Goal: Contribute content: Contribute content

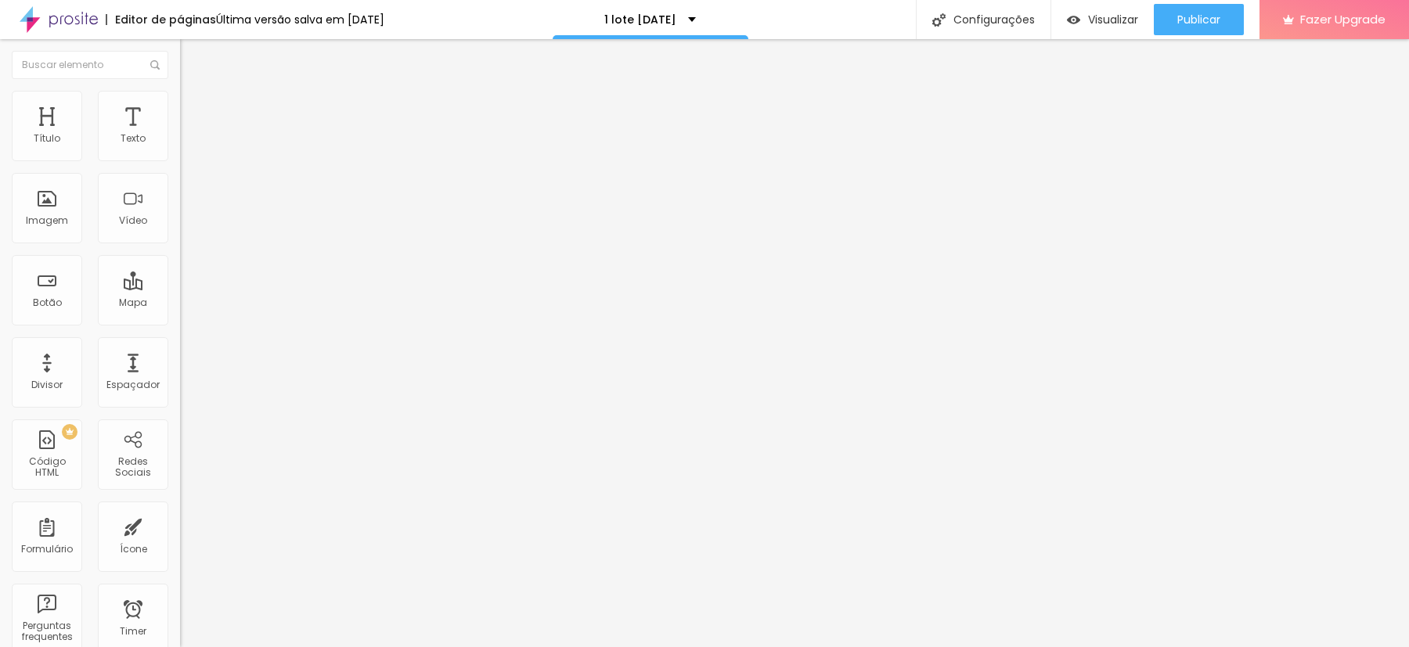
click at [180, 147] on input "[URL][DOMAIN_NAME]" at bounding box center [274, 139] width 188 height 16
paste input "qQK5iCnu4Pg?si=5om66KrDnH2TR1R2"
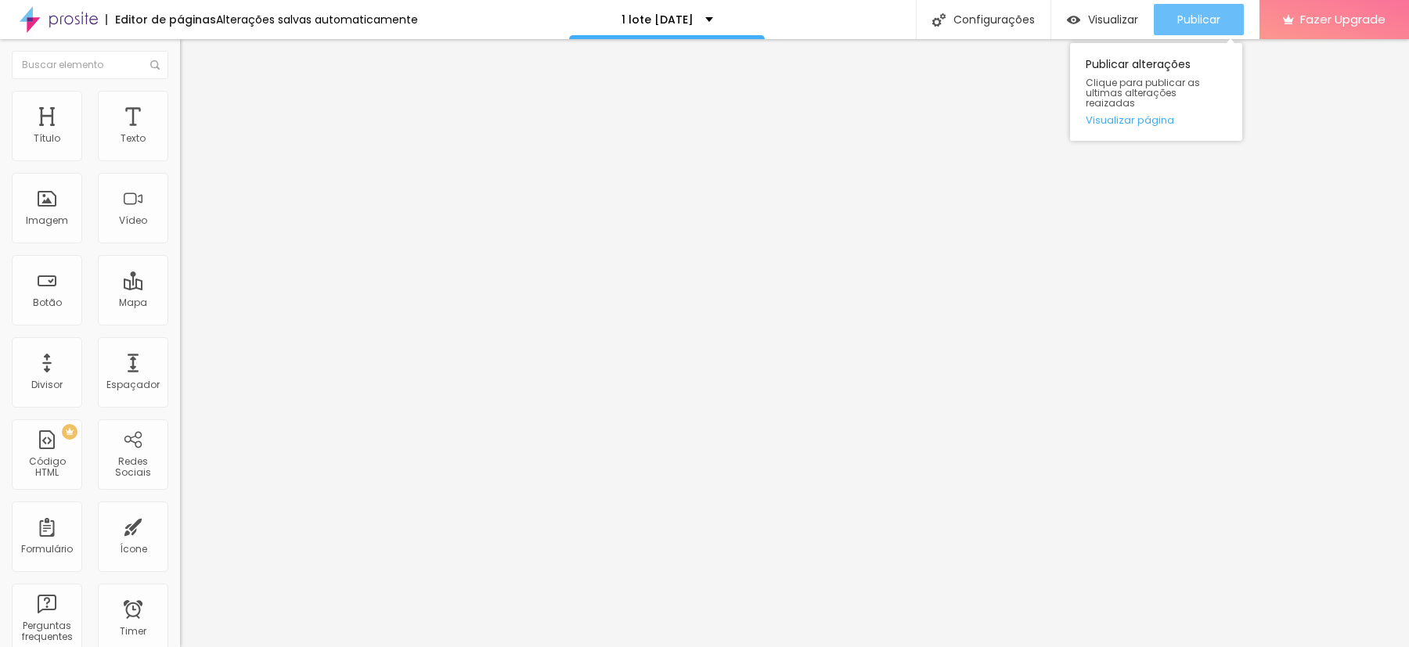
type input "[URL][DOMAIN_NAME]"
click at [1211, 10] on div "Publicar" at bounding box center [1198, 19] width 43 height 31
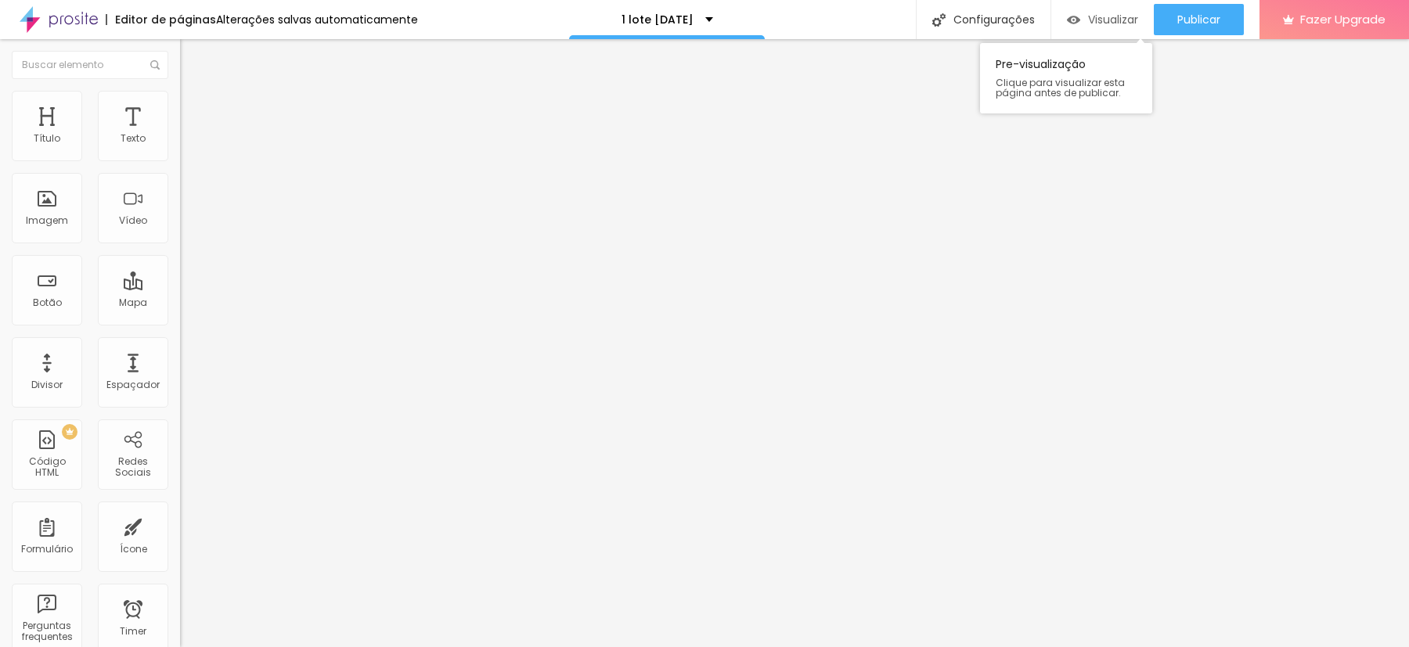
click at [1102, 16] on span "Visualizar" at bounding box center [1113, 19] width 50 height 13
click at [180, 135] on span "Trocar imagem" at bounding box center [222, 127] width 85 height 13
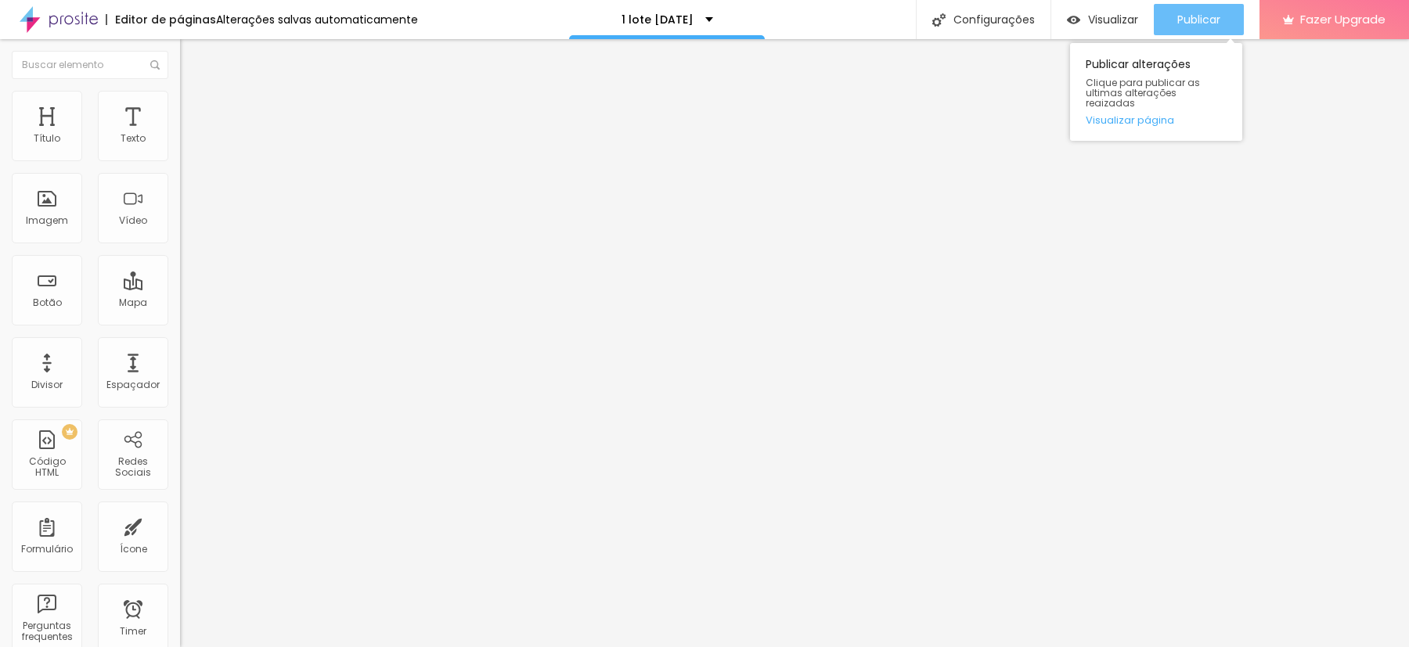
click at [1193, 13] on span "Publicar" at bounding box center [1198, 19] width 43 height 13
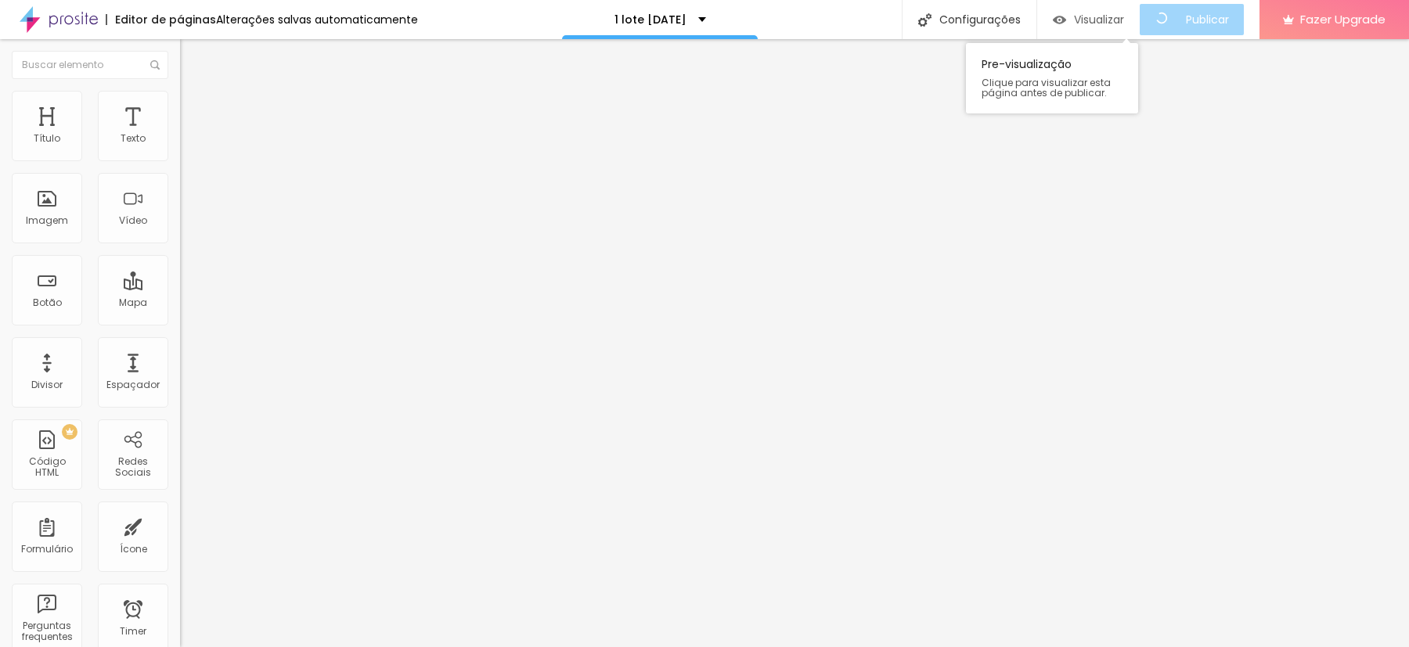
click at [1108, 10] on div "Visualizar" at bounding box center [1088, 19] width 71 height 31
click at [180, 245] on span "Original" at bounding box center [199, 238] width 38 height 13
click at [180, 273] on span "Quadrado" at bounding box center [205, 266] width 51 height 13
click at [180, 97] on img at bounding box center [187, 98] width 14 height 14
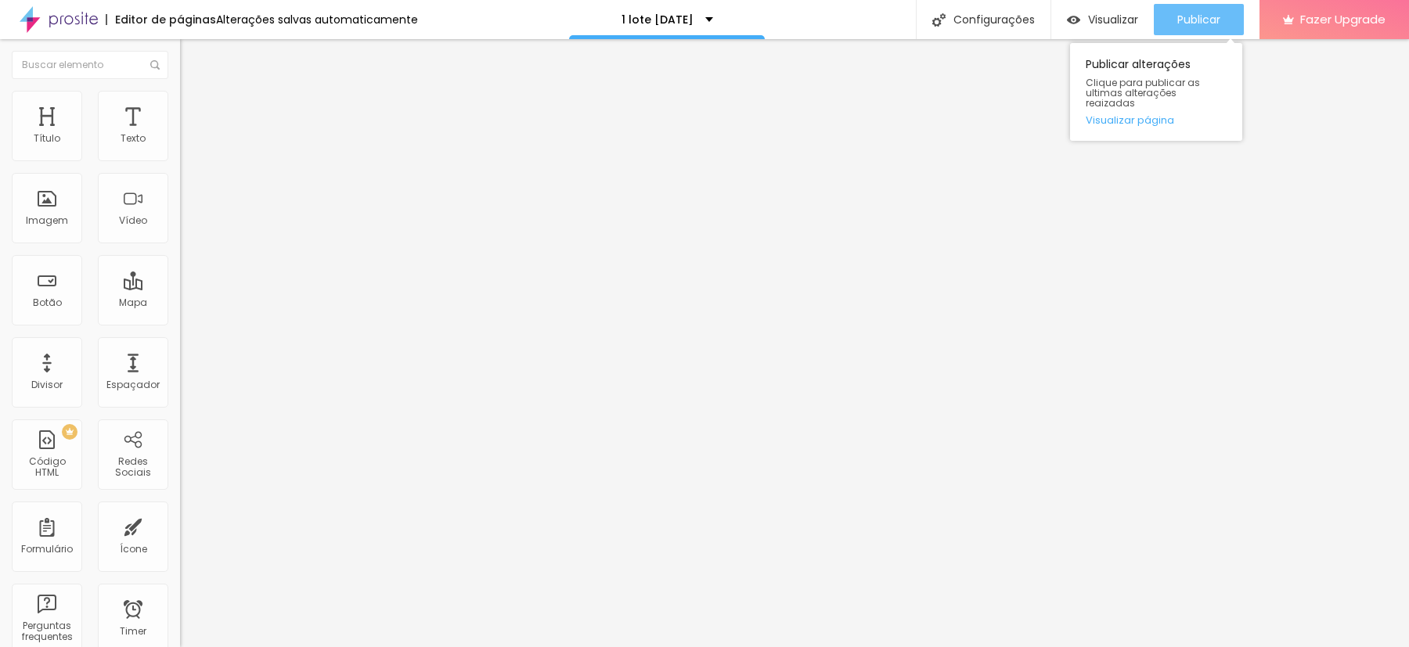
click at [1198, 13] on span "Publicar" at bounding box center [1198, 19] width 43 height 13
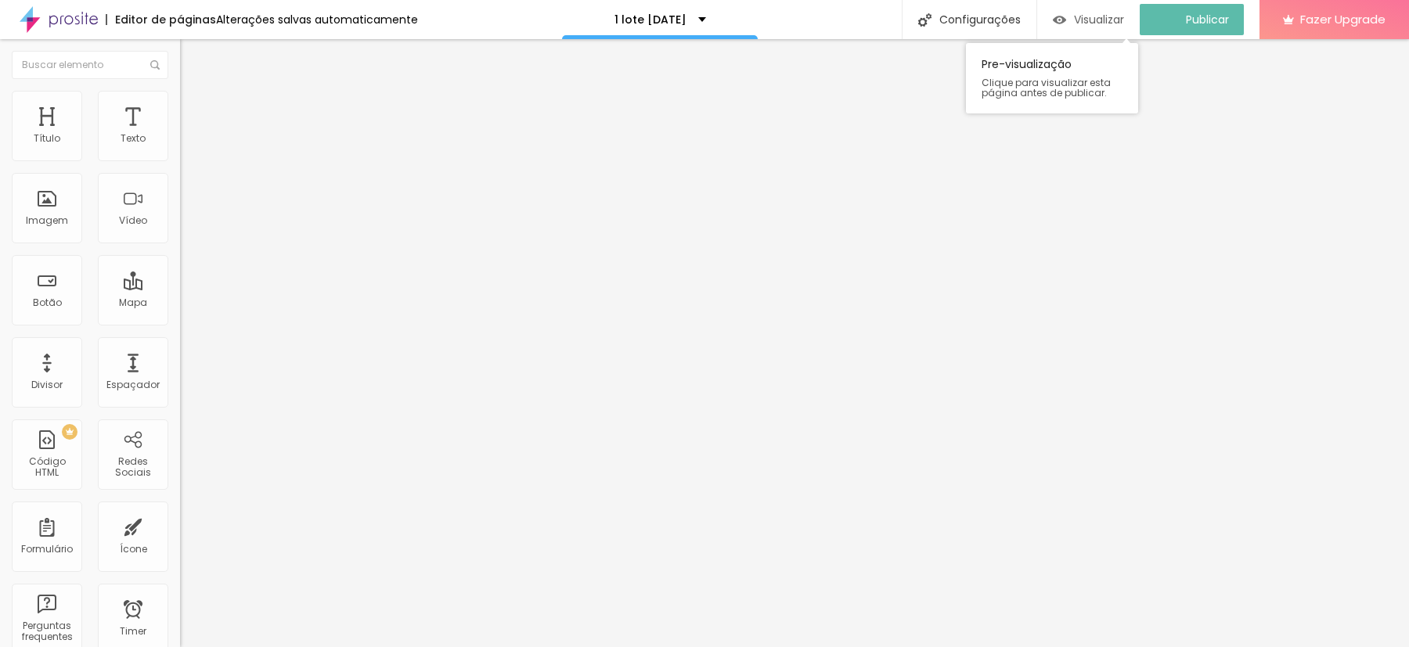
click at [1099, 20] on span "Visualizar" at bounding box center [1099, 19] width 50 height 13
click at [180, 89] on img at bounding box center [187, 82] width 14 height 14
click at [180, 135] on span "Trocar imagem" at bounding box center [222, 127] width 85 height 13
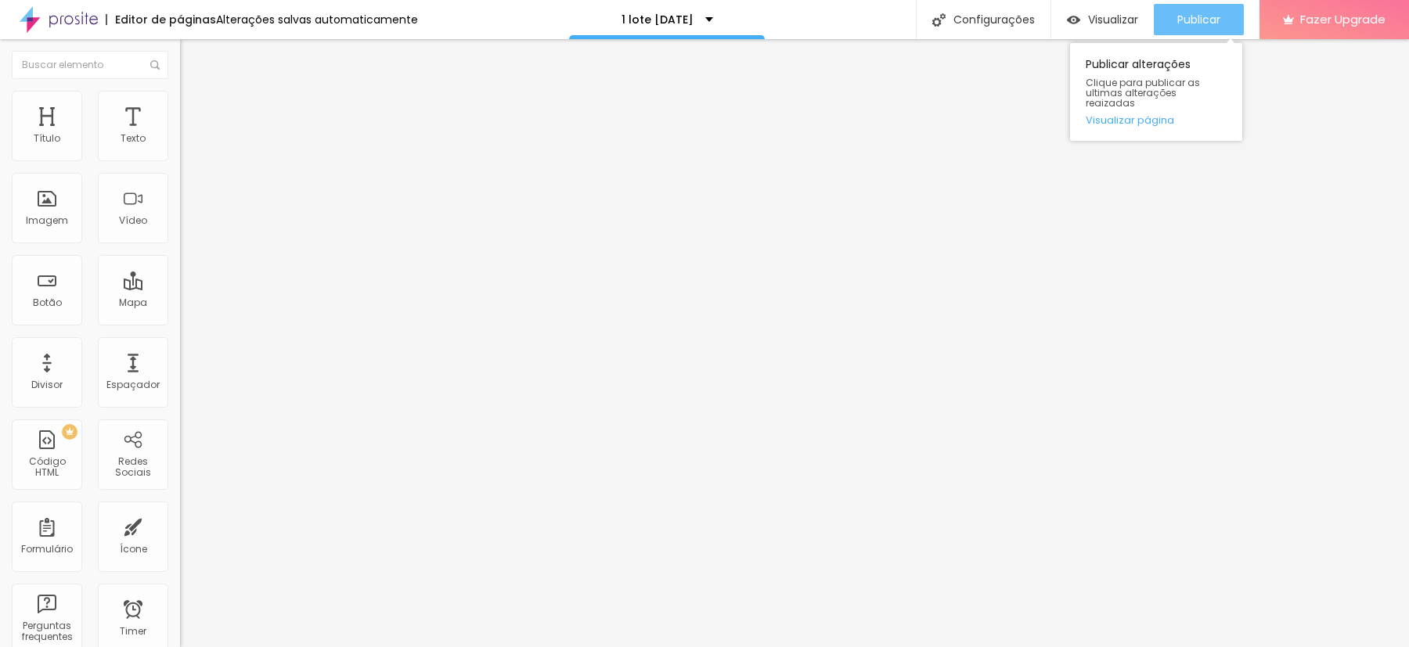
click at [1197, 20] on span "Publicar" at bounding box center [1198, 19] width 43 height 13
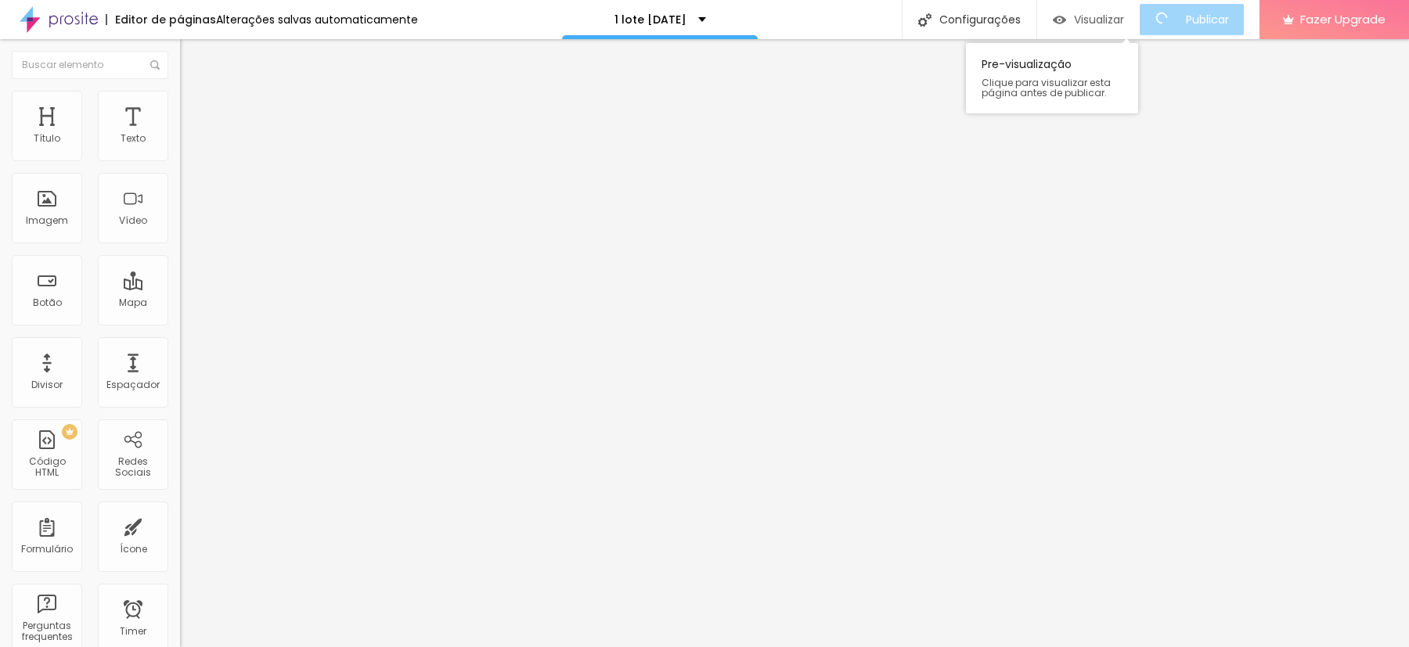
click at [1066, 14] on img "button" at bounding box center [1059, 19] width 13 height 13
click at [192, 55] on img "button" at bounding box center [198, 57] width 13 height 13
click at [180, 92] on img at bounding box center [187, 98] width 14 height 14
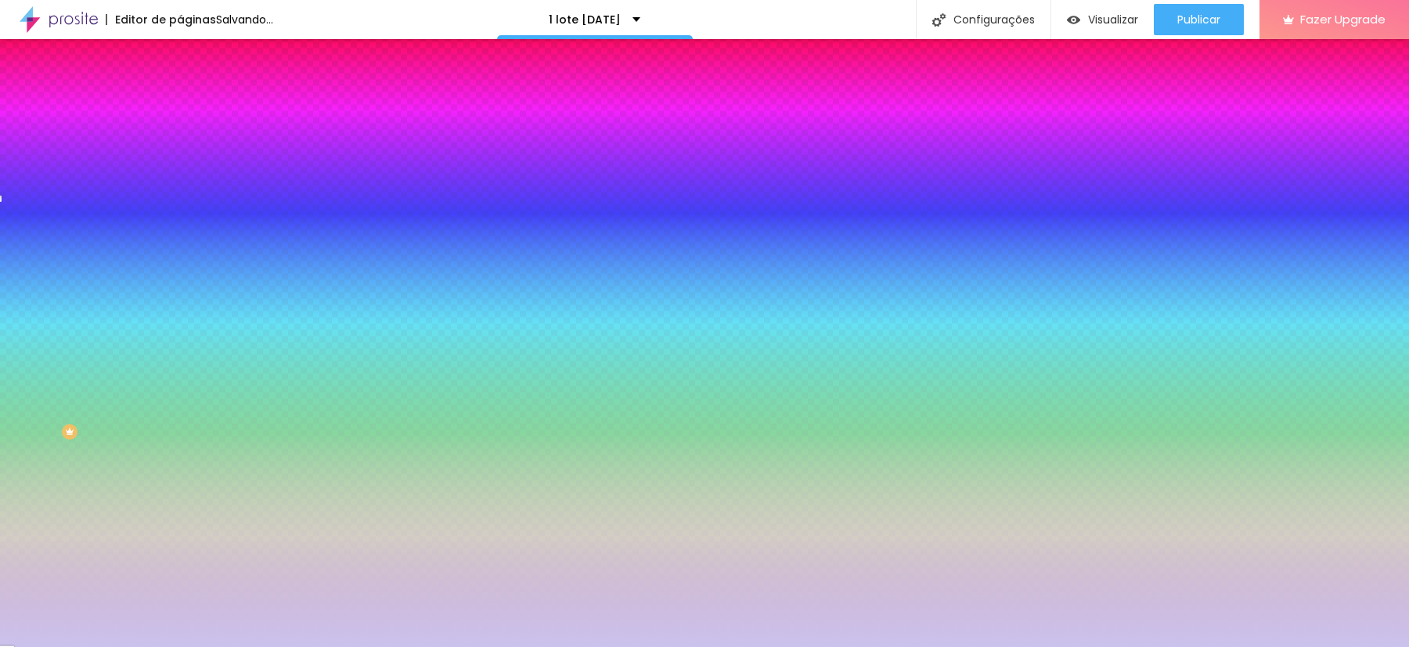
click at [180, 253] on button at bounding box center [191, 261] width 22 height 16
radio input "false"
click at [180, 253] on button at bounding box center [191, 261] width 22 height 16
radio input "false"
click at [180, 253] on button at bounding box center [191, 261] width 22 height 16
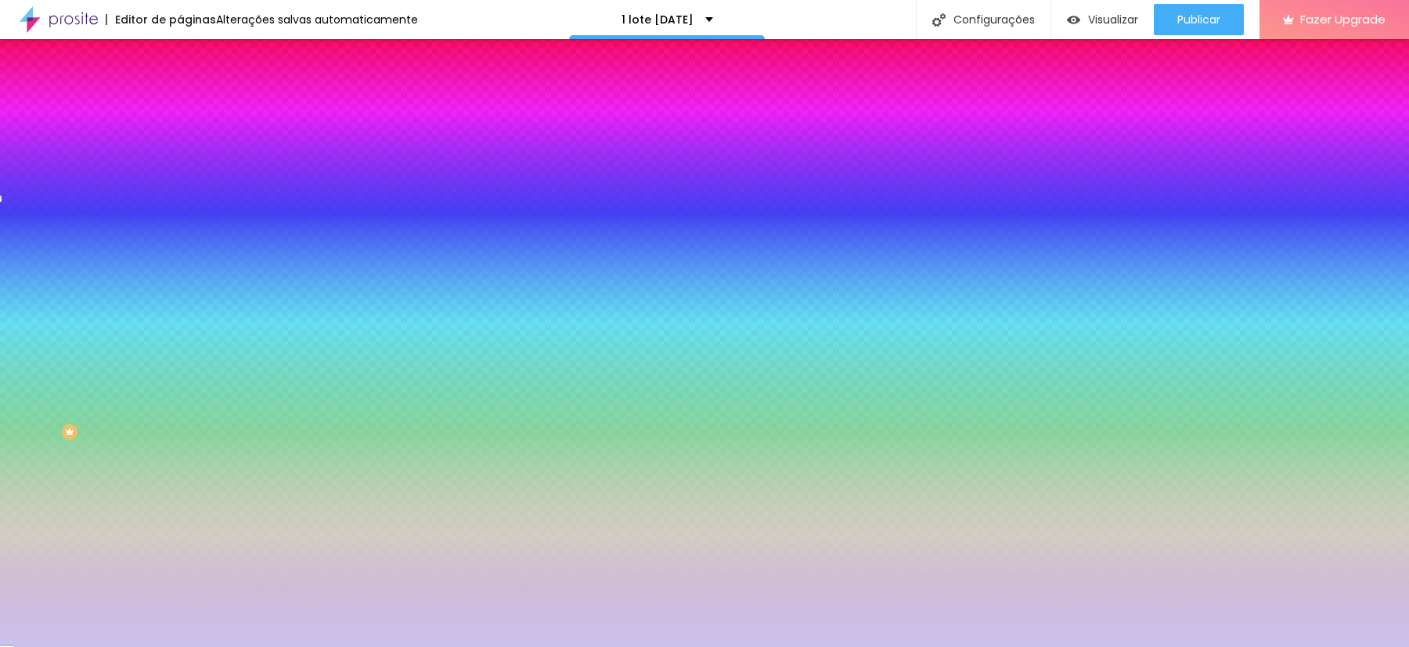
radio input "false"
radio input "true"
click at [180, 89] on img at bounding box center [187, 82] width 14 height 14
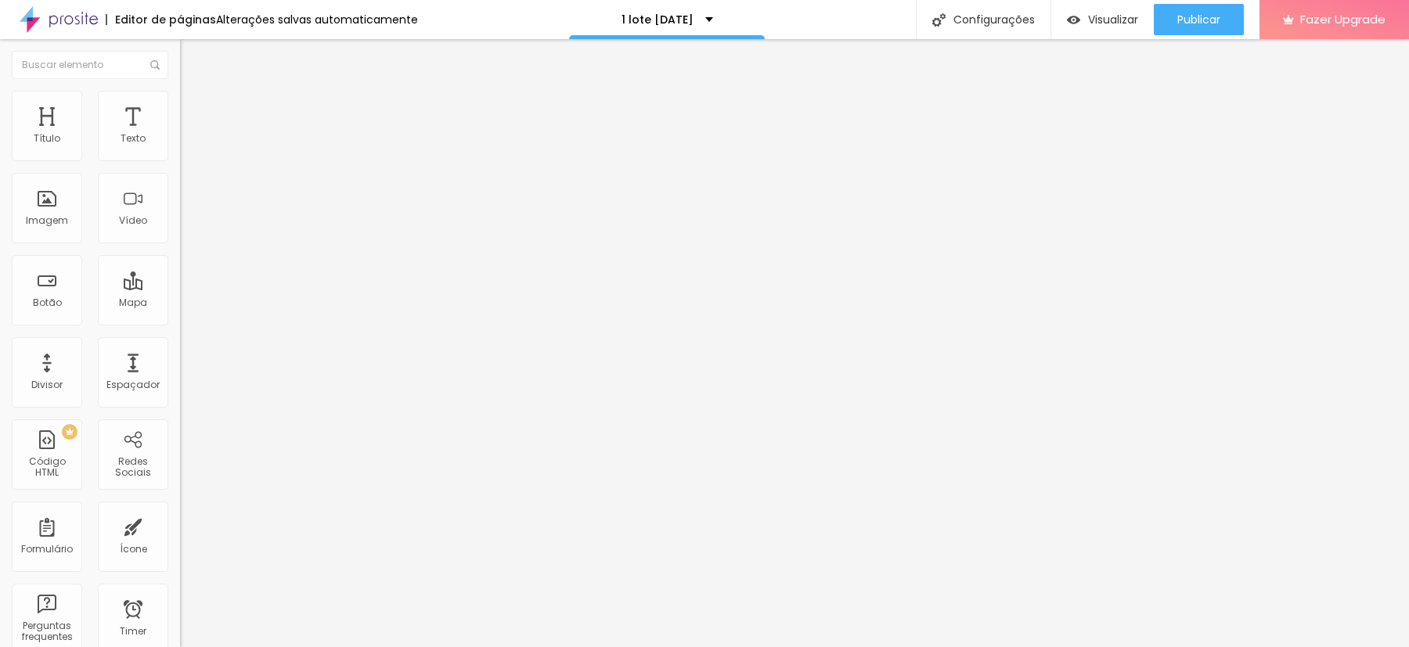
click at [189, 147] on input "[DATE] 18:20" at bounding box center [224, 139] width 70 height 16
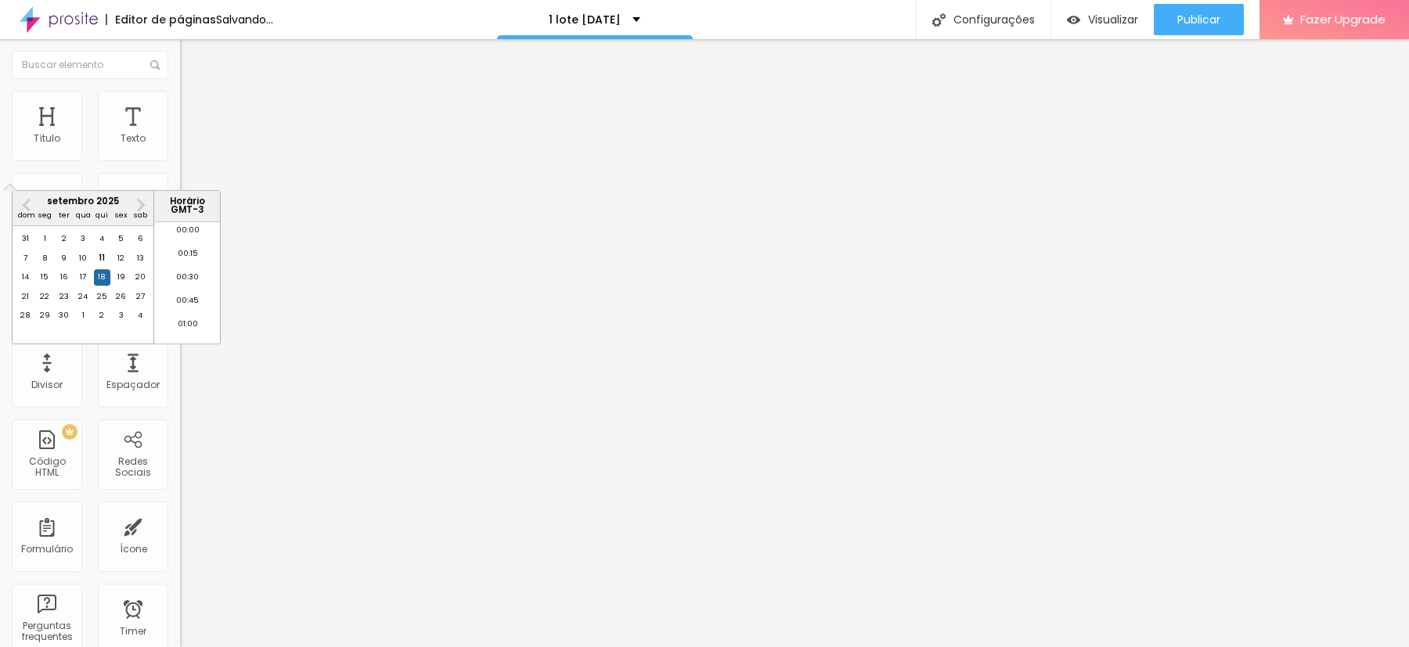
scroll to position [1665, 0]
click at [139, 205] on span "Next Month" at bounding box center [139, 205] width 0 height 18
click at [28, 203] on span "Previous Month" at bounding box center [28, 205] width 0 height 18
click at [143, 206] on button "Next Month" at bounding box center [140, 205] width 25 height 25
click at [27, 285] on div "12" at bounding box center [26, 277] width 16 height 16
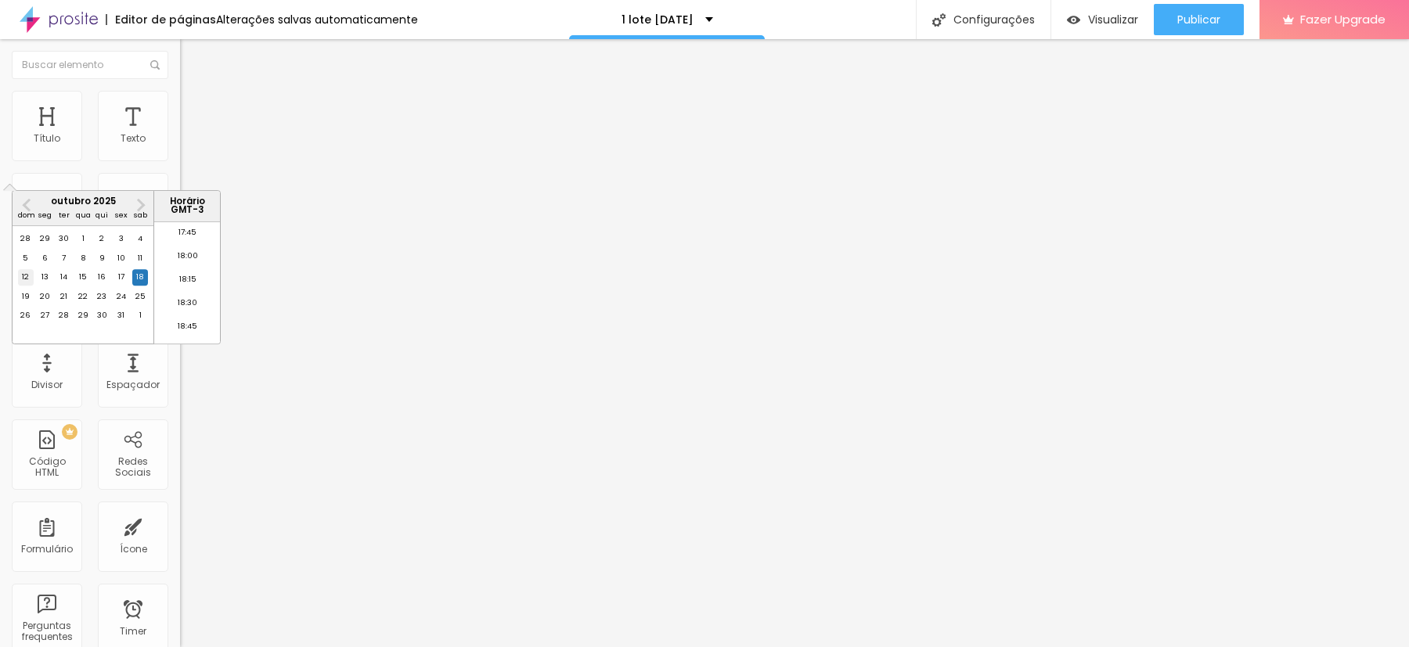
type input "[DATE] 18:20"
click at [194, 108] on span "Estilo" at bounding box center [206, 101] width 24 height 13
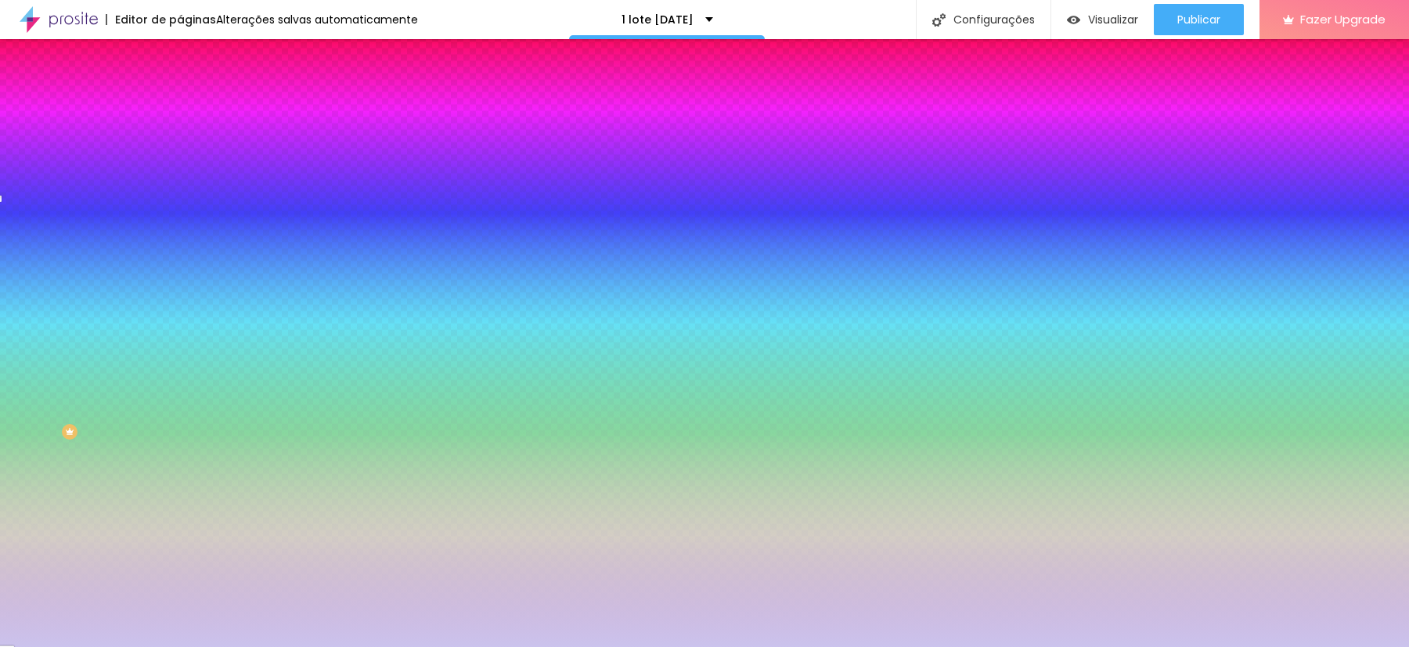
click at [180, 308] on div at bounding box center [270, 308] width 180 height 0
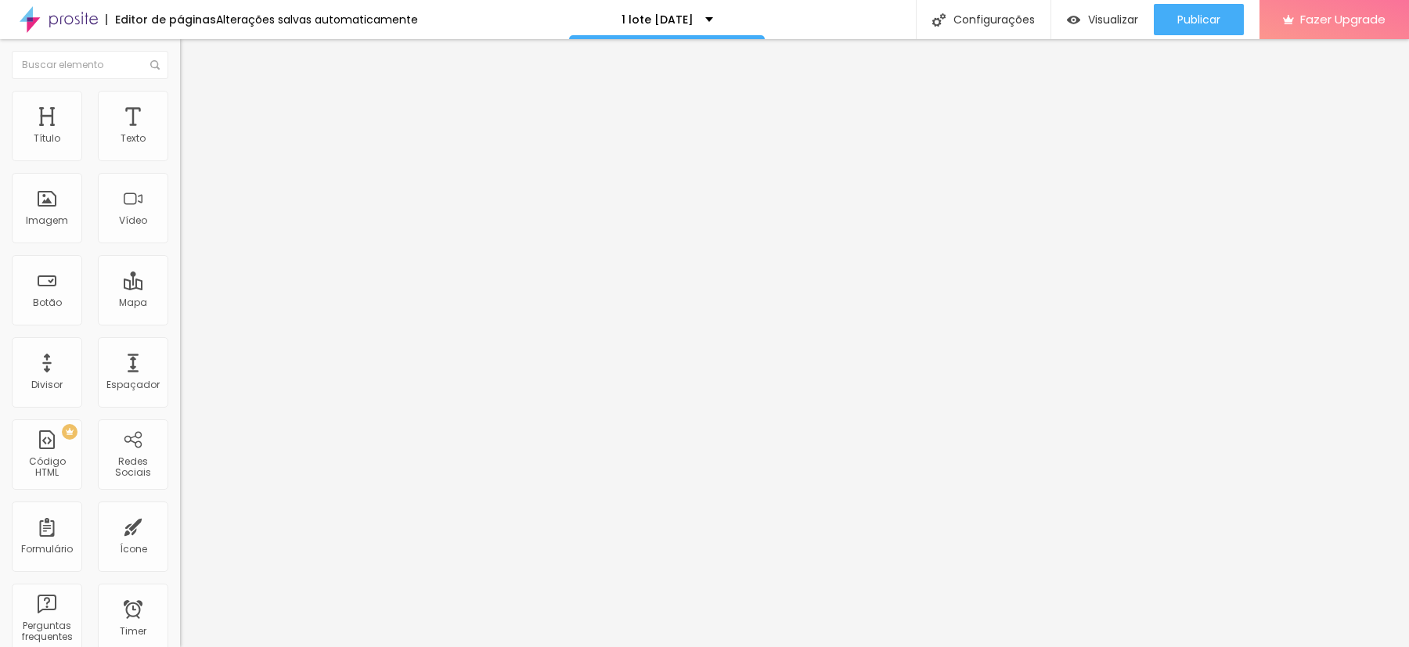
click at [180, 104] on li "Estilo" at bounding box center [270, 99] width 180 height 16
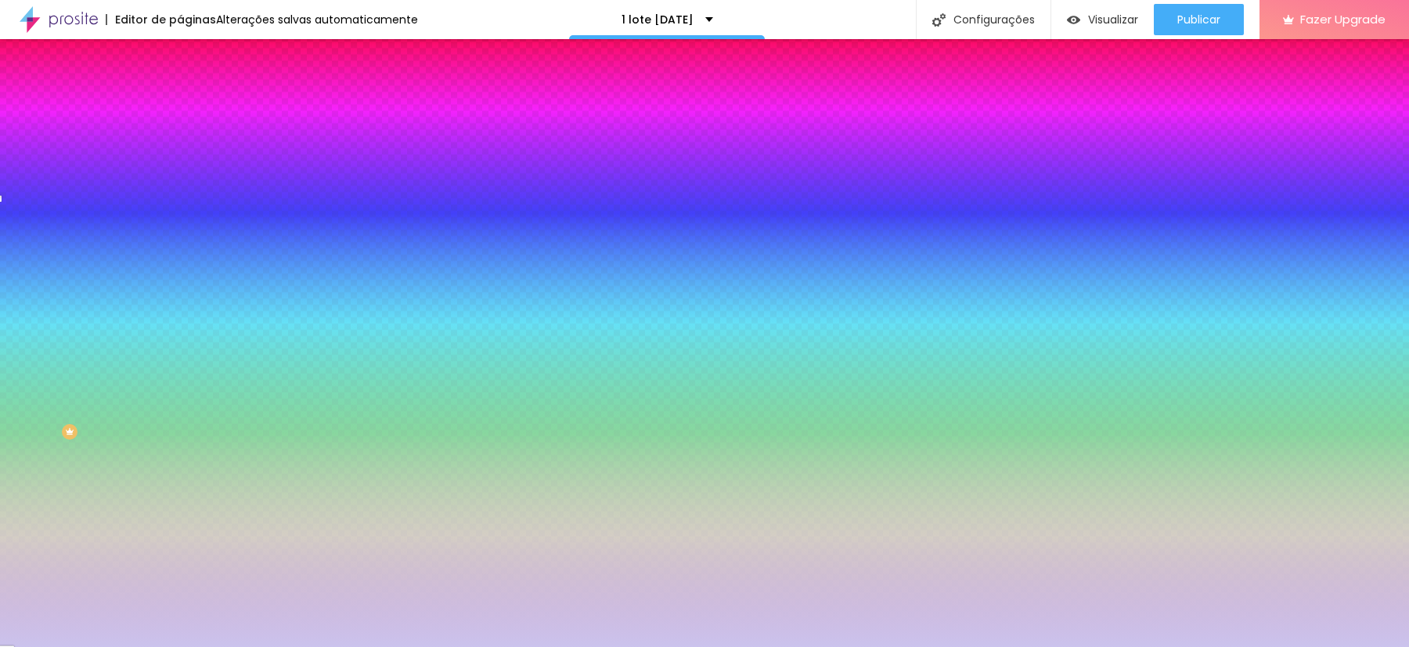
click at [180, 308] on div at bounding box center [270, 308] width 180 height 0
click at [180, 308] on input "#CBC3ED" at bounding box center [274, 316] width 188 height 16
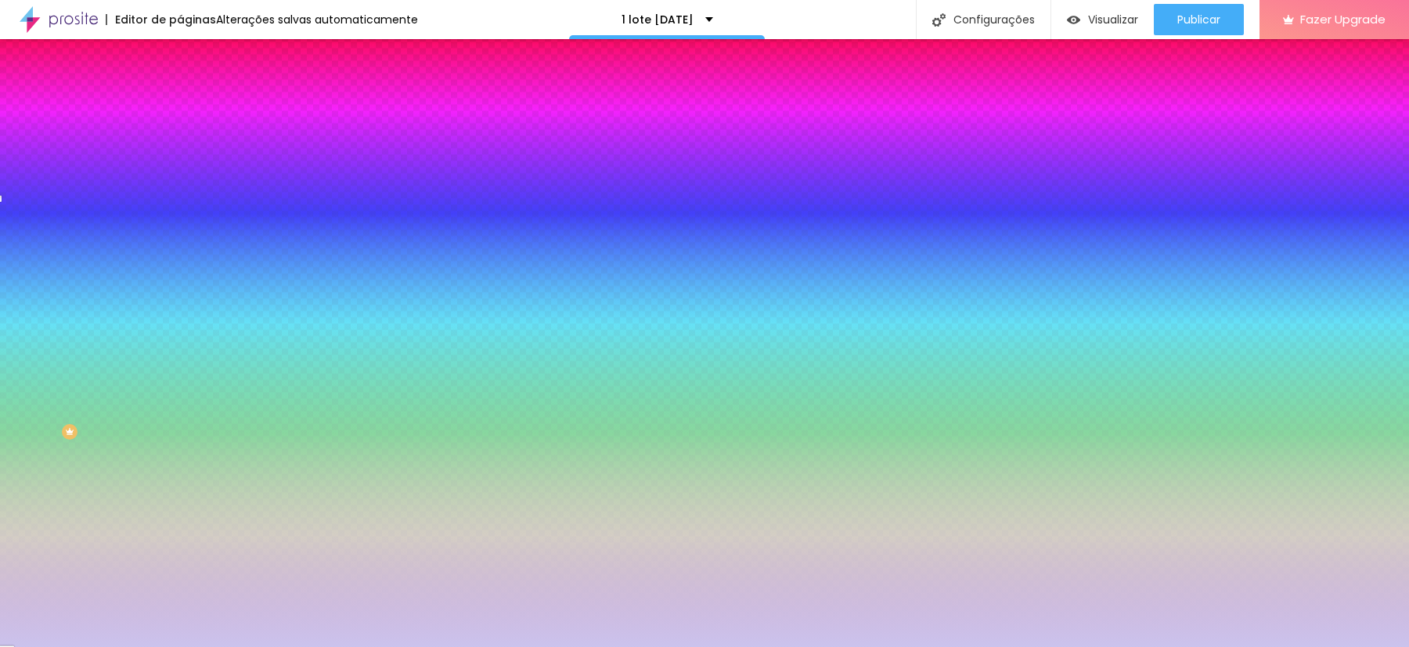
paste input "D2A66B"
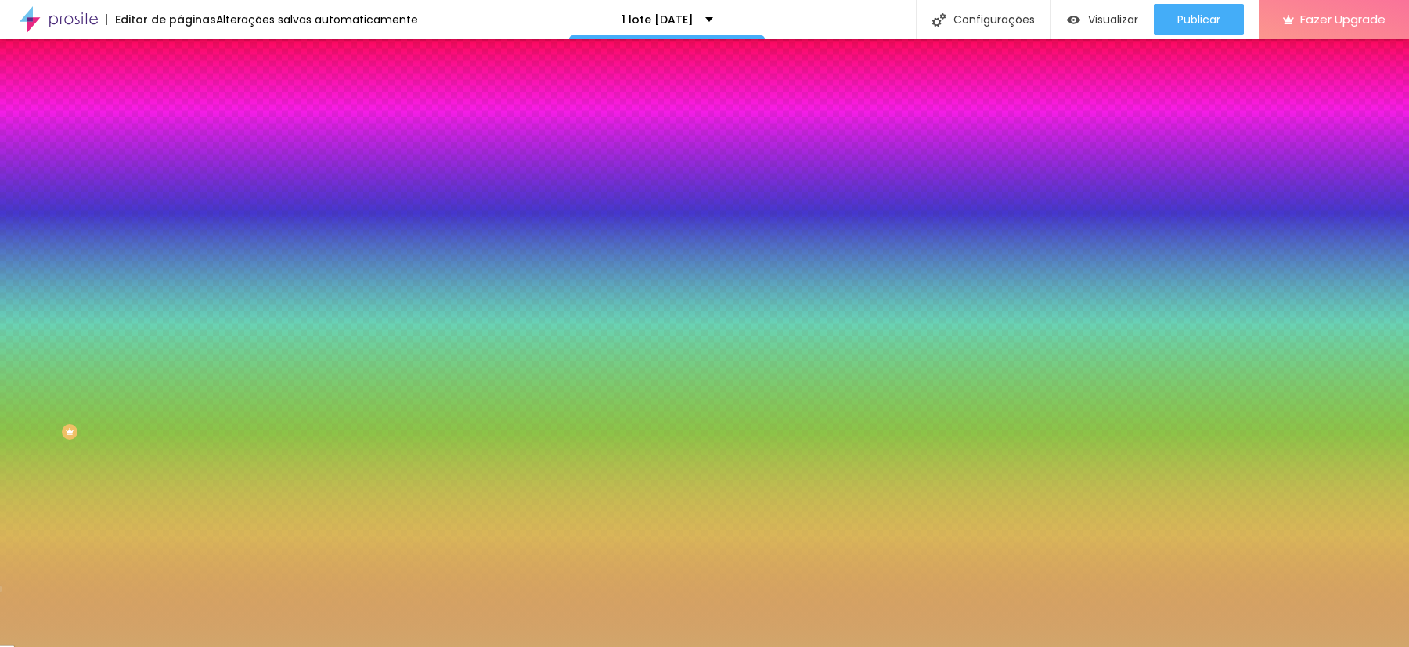
type input "#D2A66B"
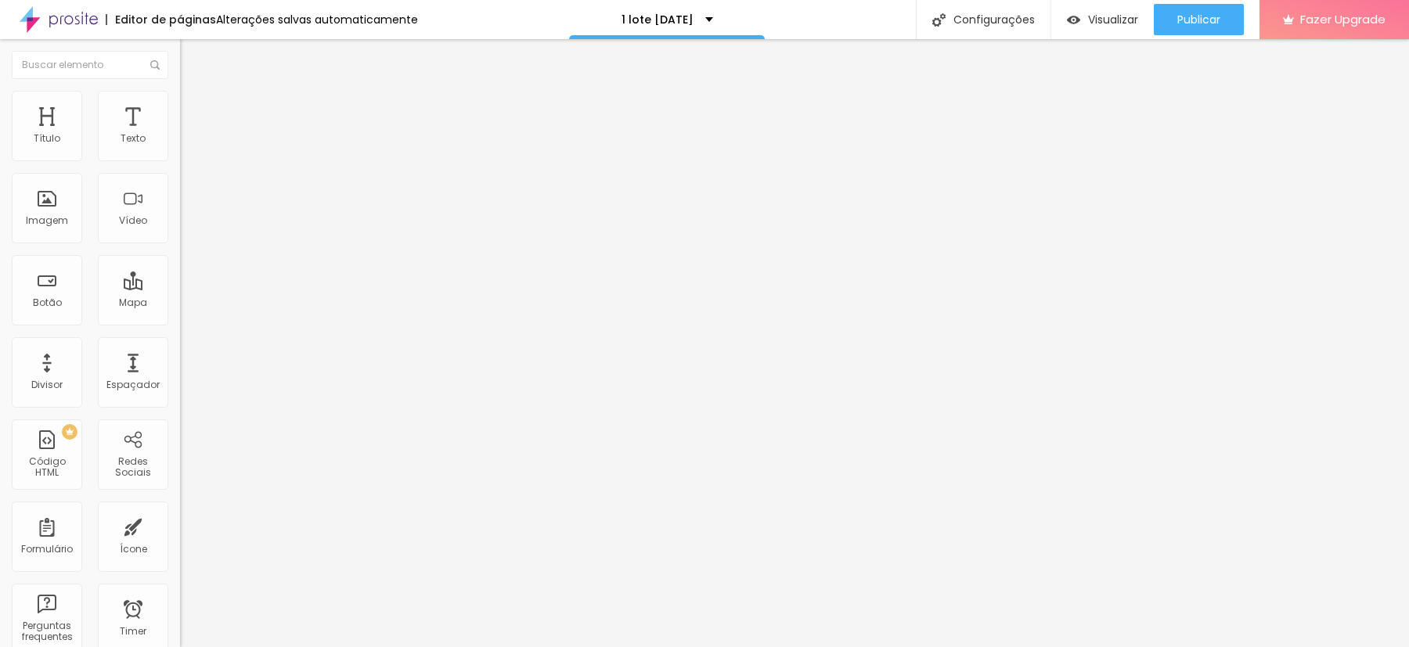
click at [180, 88] on ul "Conteúdo Estilo Avançado" at bounding box center [270, 98] width 180 height 47
click at [180, 104] on li "Estilo" at bounding box center [270, 99] width 180 height 16
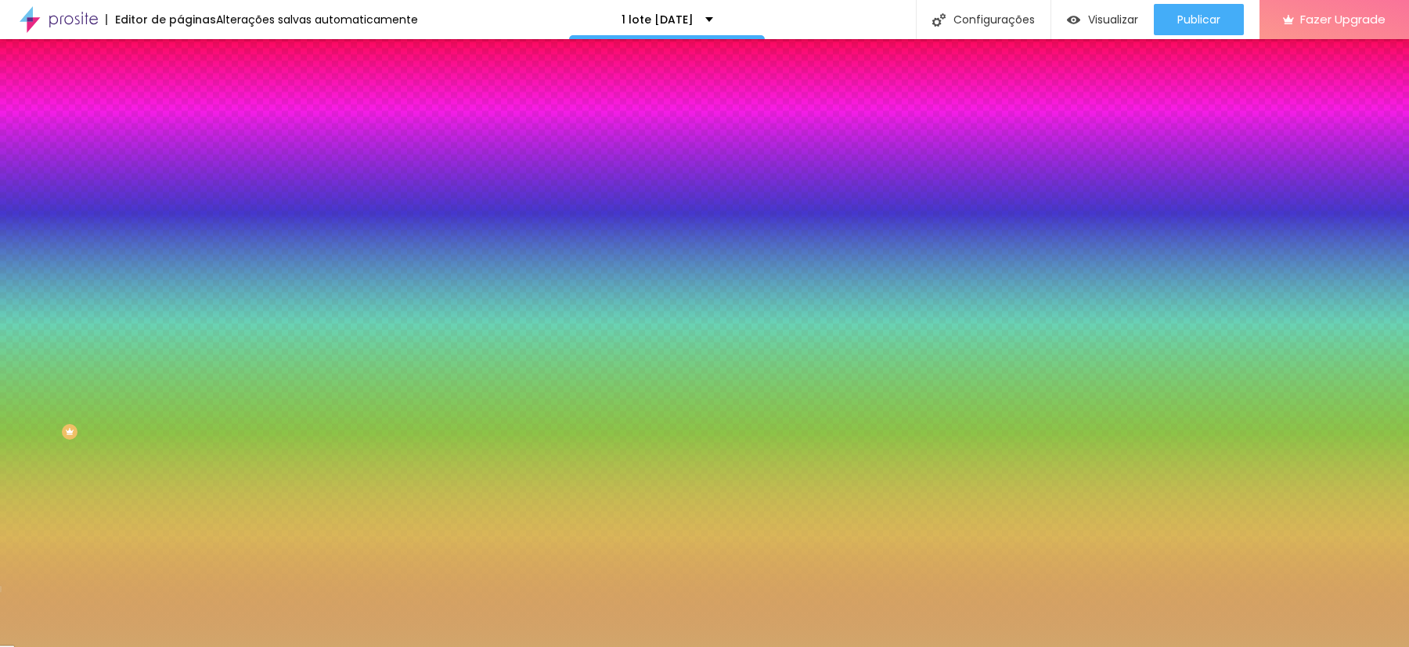
click at [180, 394] on button "button" at bounding box center [191, 402] width 22 height 16
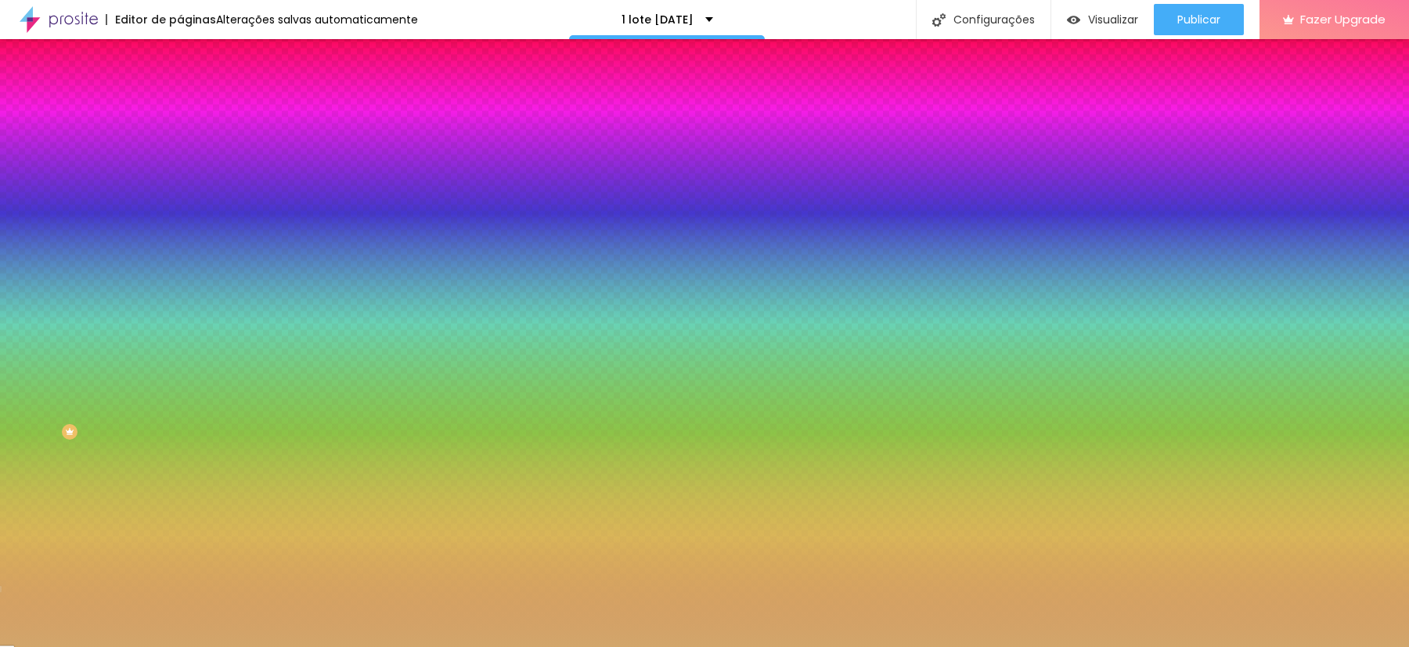
paste input "D2A66B"
type input "#D2A66B"
click at [399, 646] on div at bounding box center [704, 647] width 1409 height 0
click at [188, 354] on icon "button" at bounding box center [191, 357] width 6 height 6
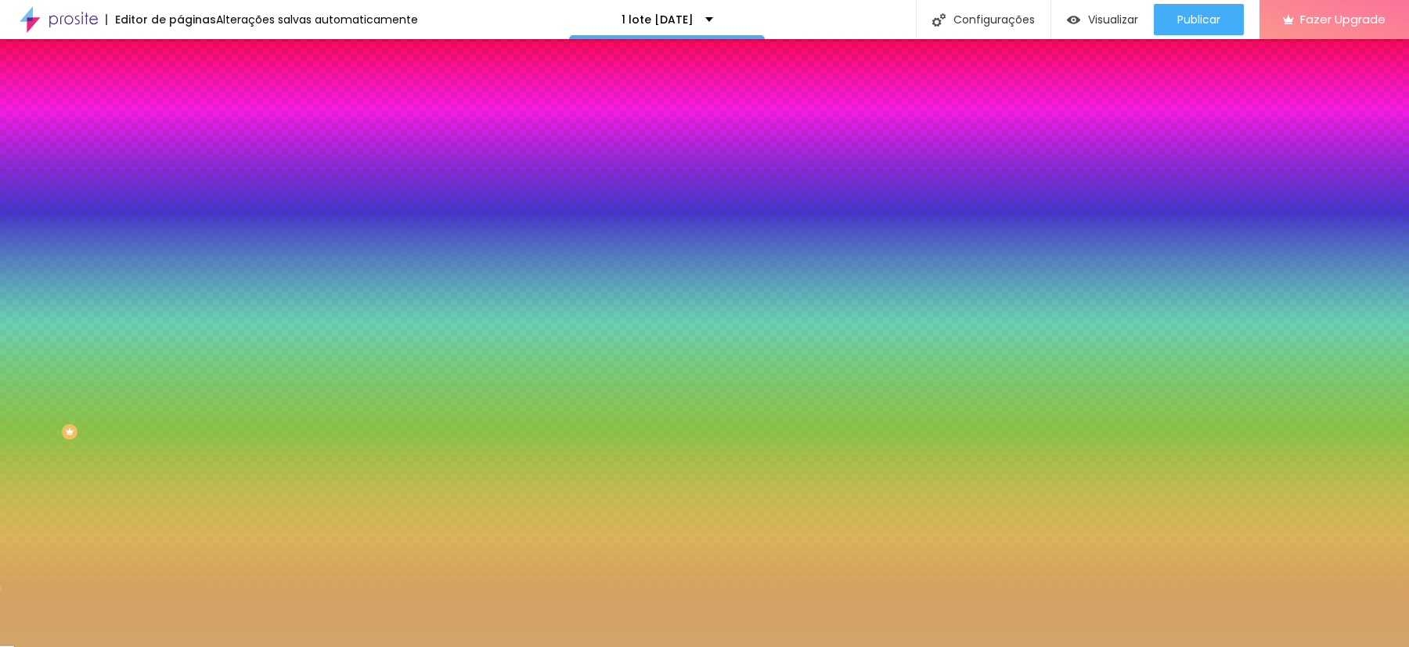
paste input "D2A66B"
type input "#D2A66B"
click at [605, 646] on div at bounding box center [704, 647] width 1409 height 0
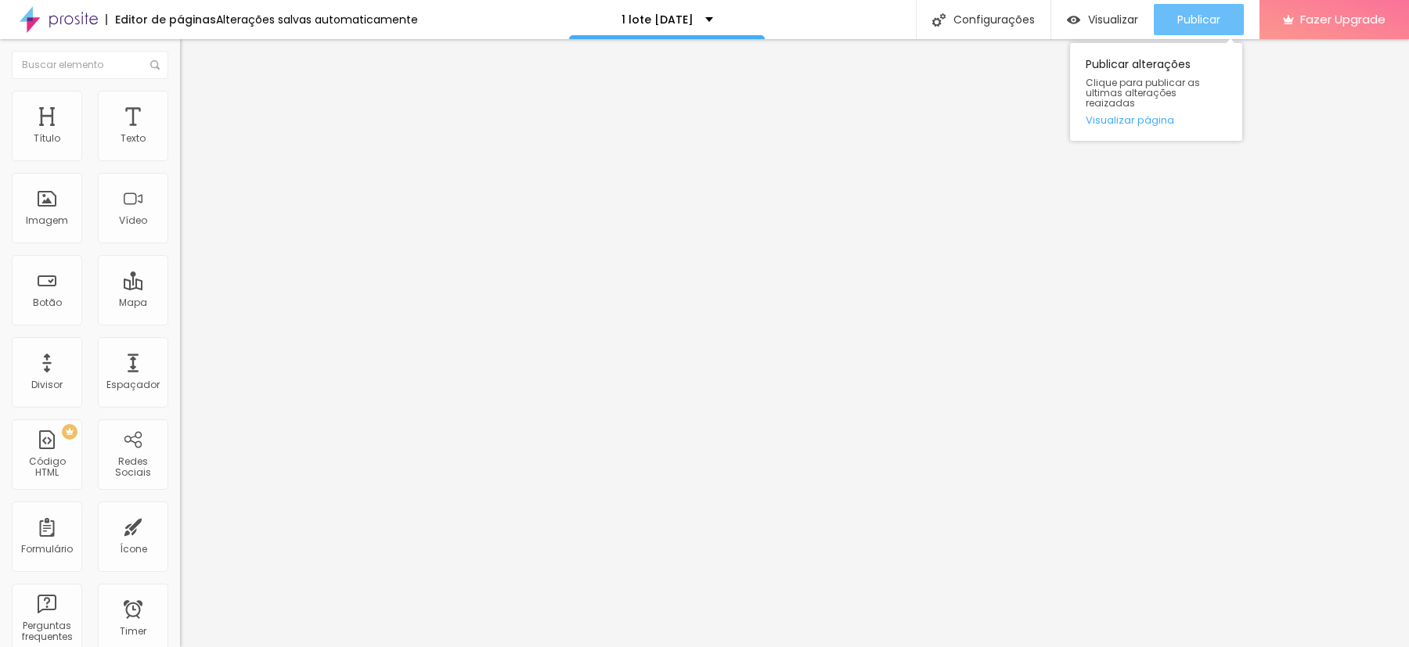
click at [1224, 28] on button "Publicar" at bounding box center [1198, 19] width 90 height 31
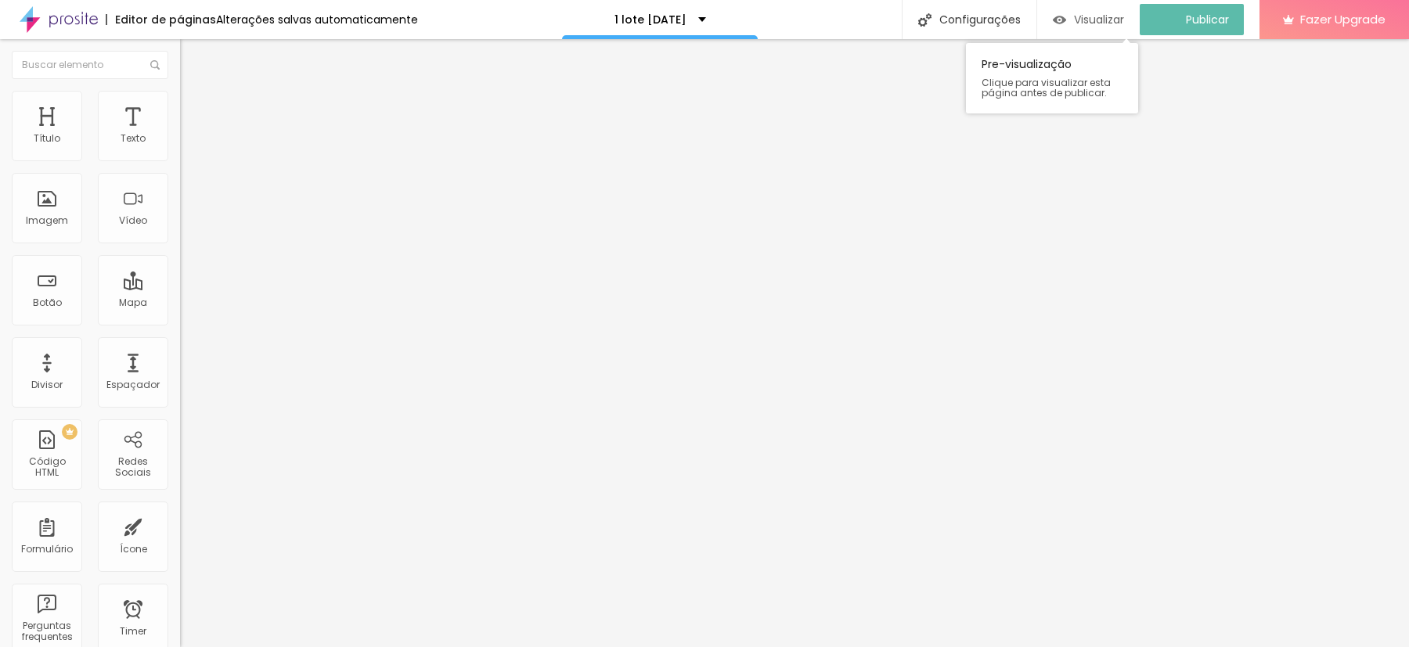
click at [1097, 13] on span "Visualizar" at bounding box center [1099, 19] width 50 height 13
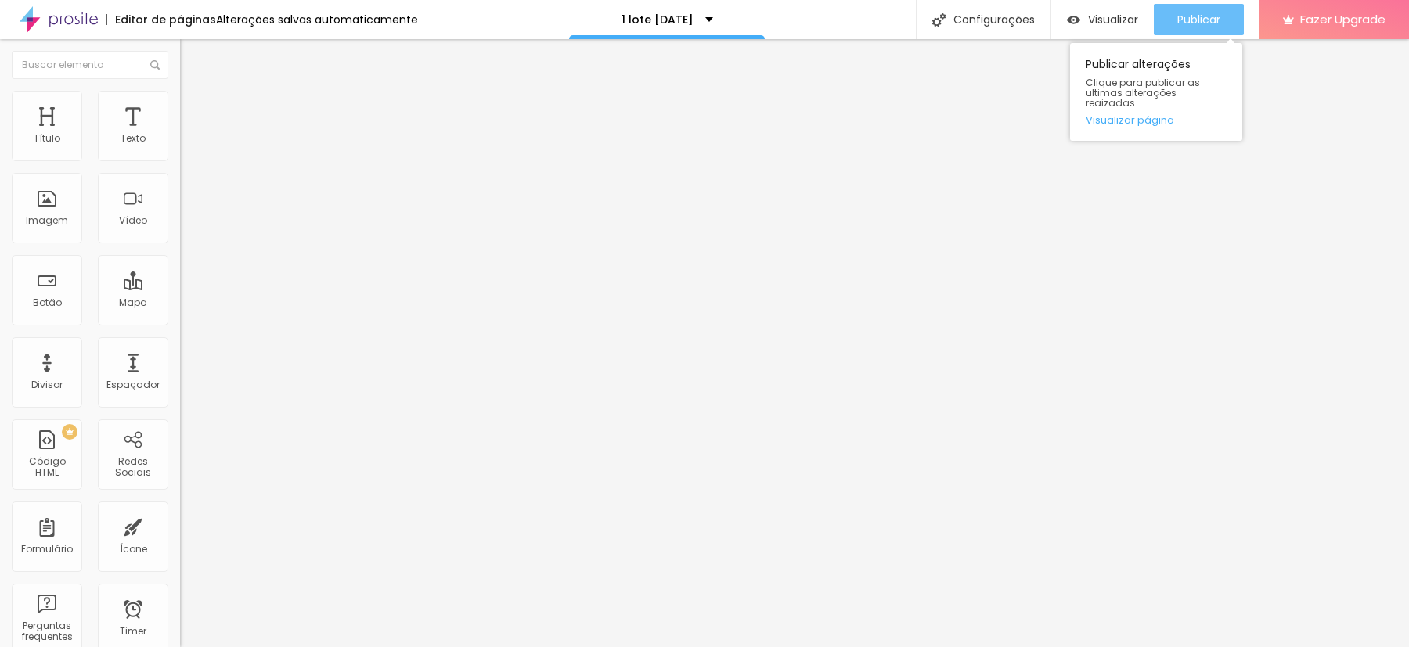
click at [1215, 7] on div "Publicar" at bounding box center [1198, 19] width 43 height 31
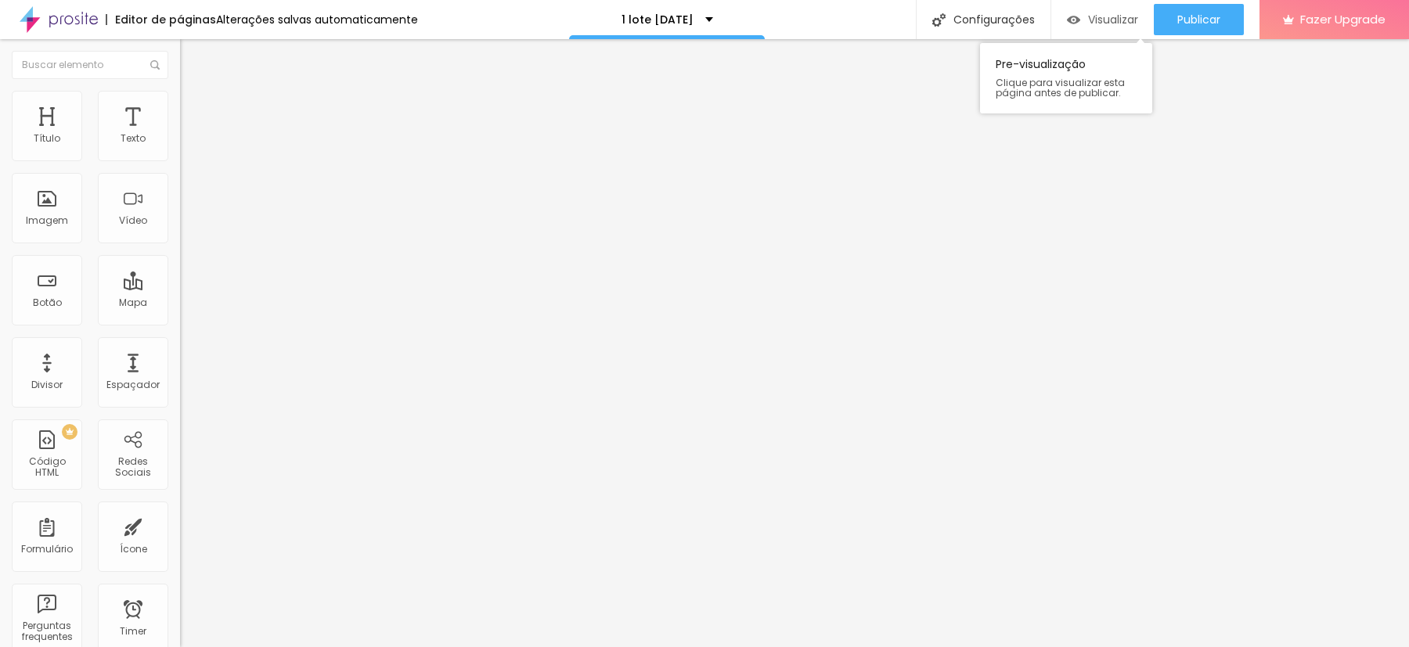
click at [1098, 20] on span "Visualizar" at bounding box center [1113, 19] width 50 height 13
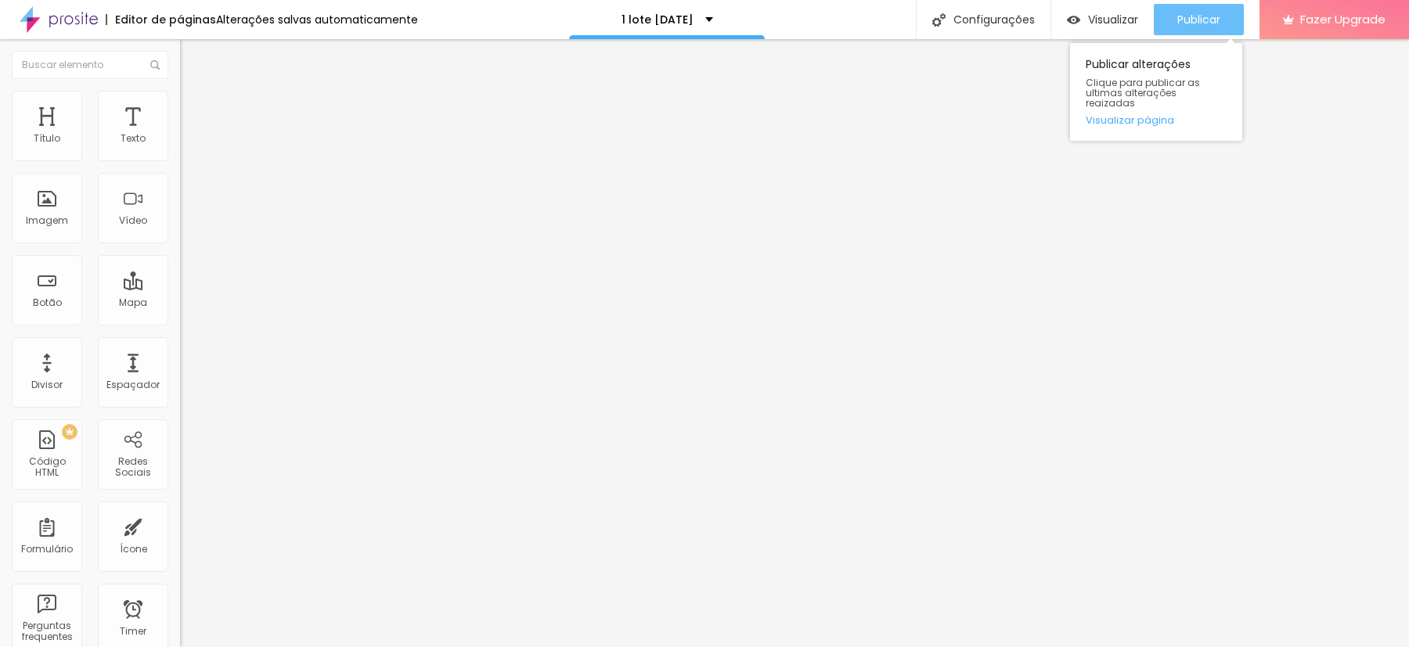
click at [1190, 18] on span "Publicar" at bounding box center [1198, 19] width 43 height 13
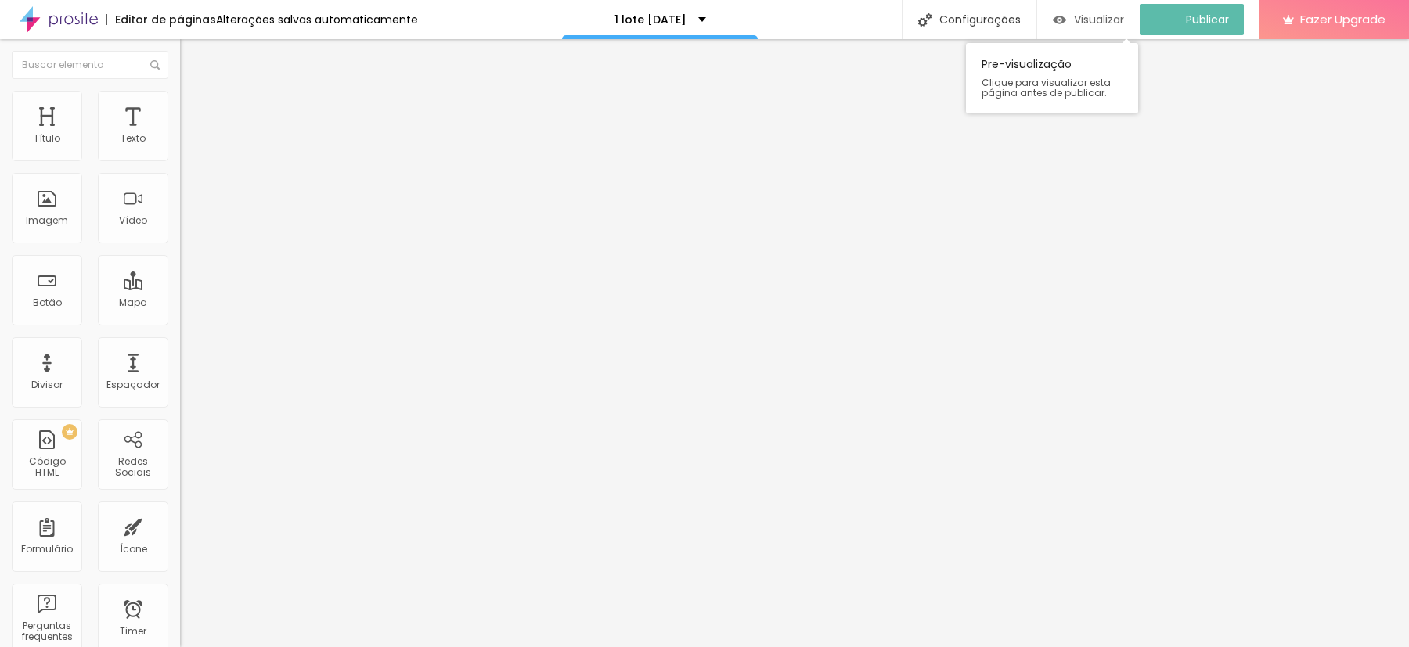
click at [1123, 24] on span "Visualizar" at bounding box center [1099, 19] width 50 height 13
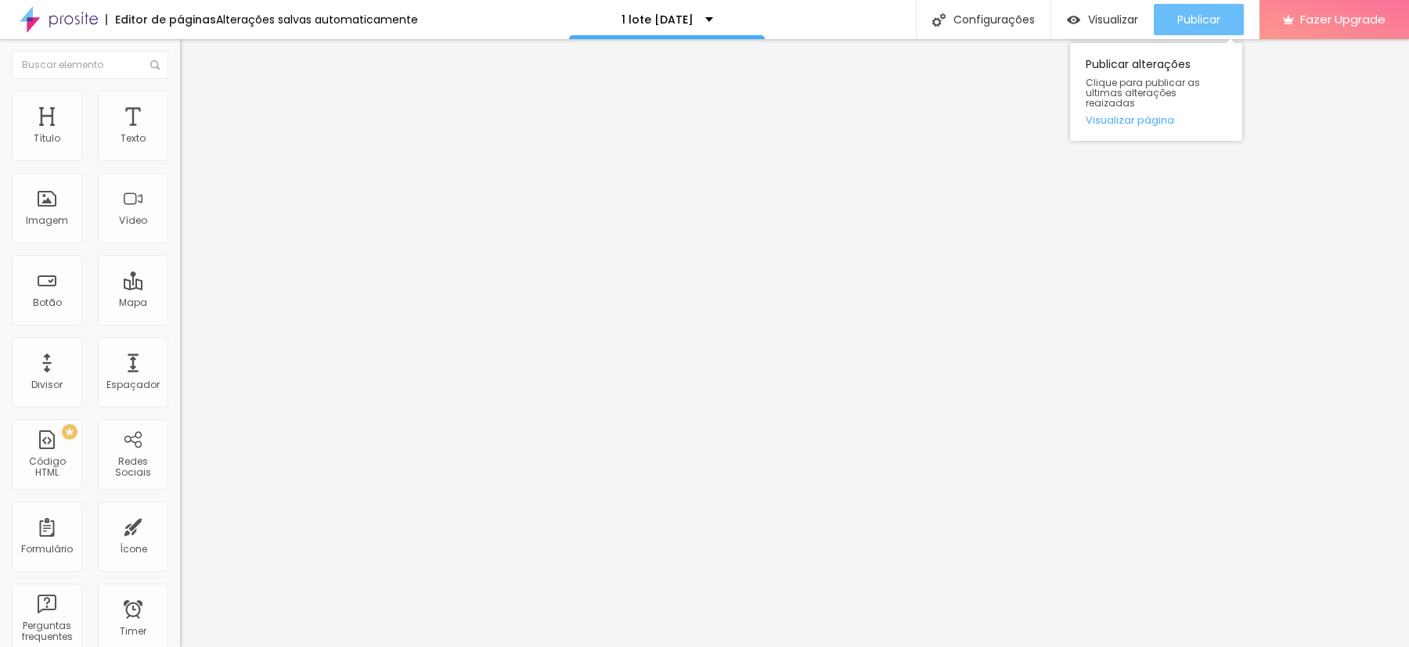
click at [1165, 27] on button "Publicar" at bounding box center [1198, 19] width 90 height 31
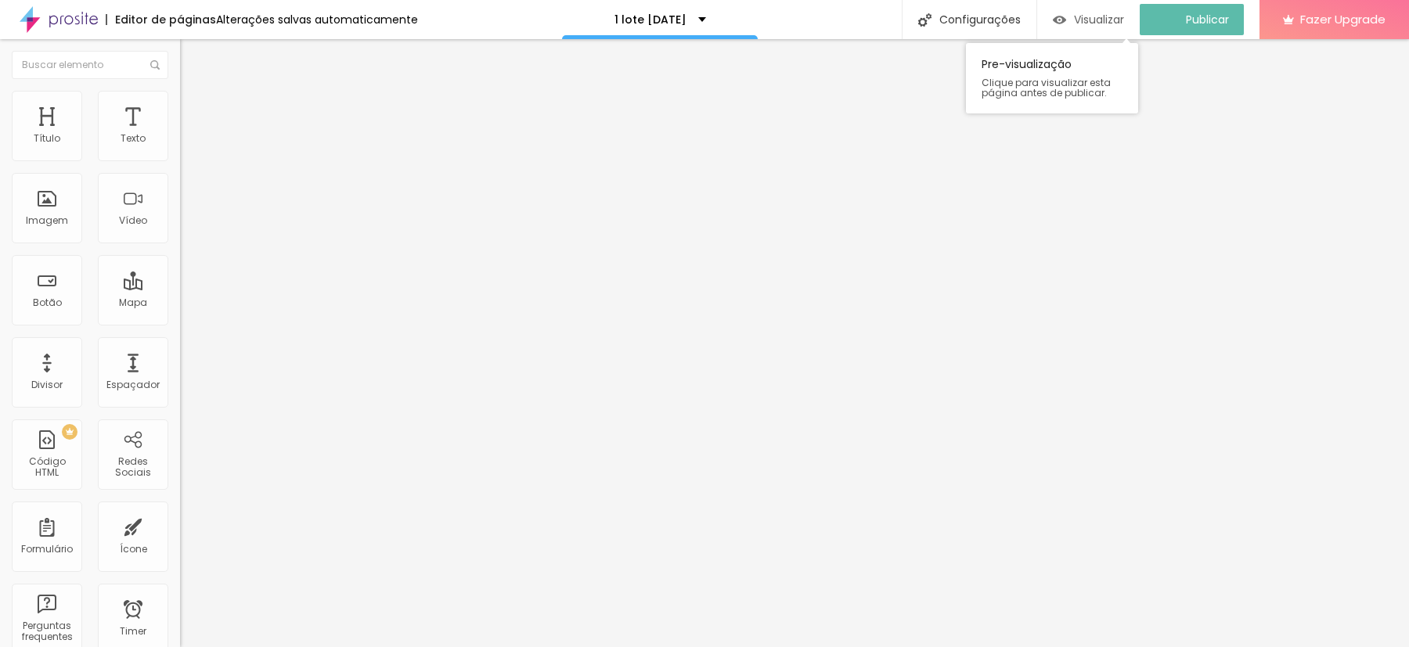
click at [1096, 20] on span "Visualizar" at bounding box center [1099, 19] width 50 height 13
click at [180, 317] on input "[URL][DOMAIN_NAME]" at bounding box center [274, 315] width 188 height 16
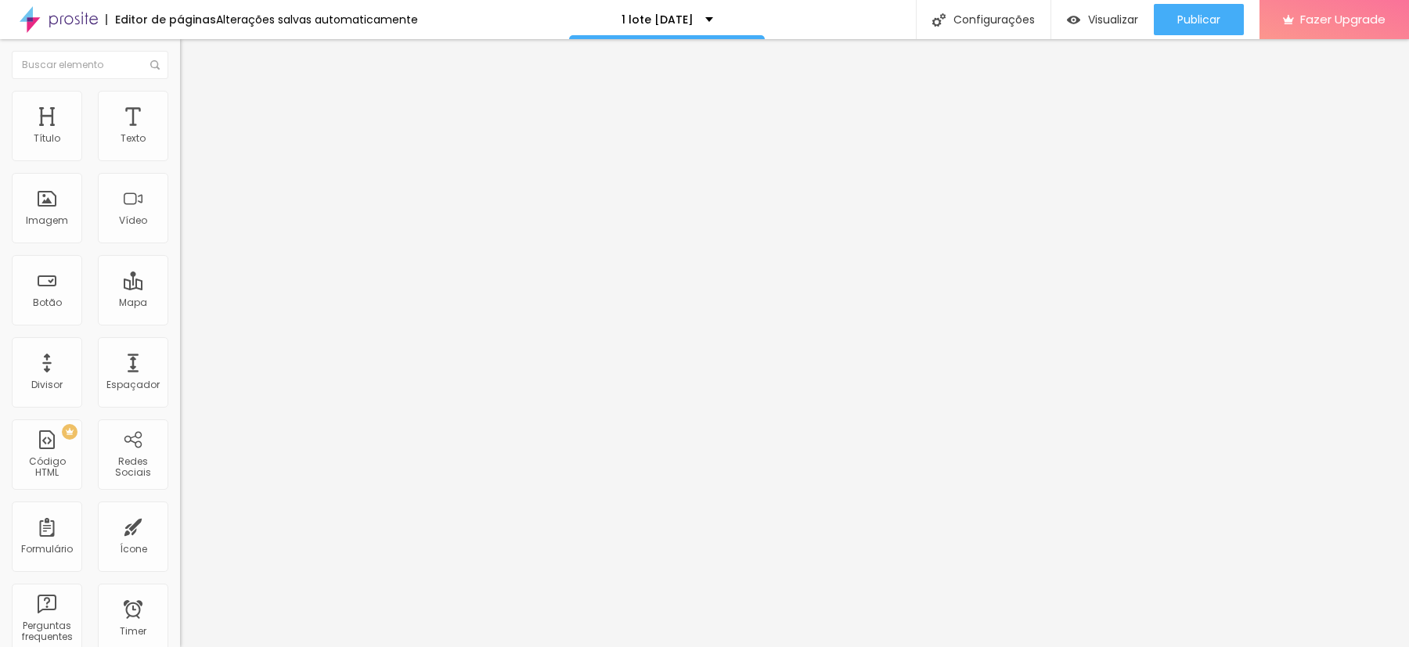
paste input "l%C3%A1%2C%20quero%20garantir%20o%20meu%20ensaio%20de%20natal%20(Pacote%201%20%…"
type input "[URL][DOMAIN_NAME]"
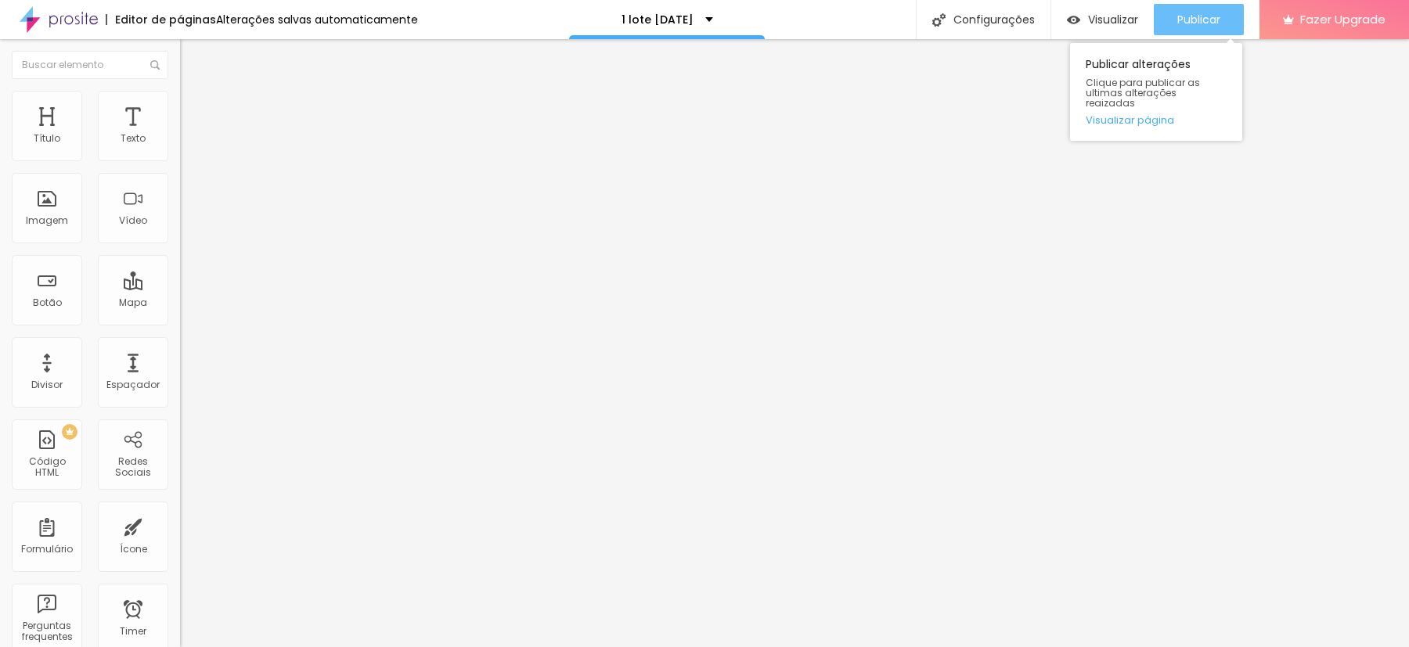
click at [1184, 16] on span "Publicar" at bounding box center [1198, 19] width 43 height 13
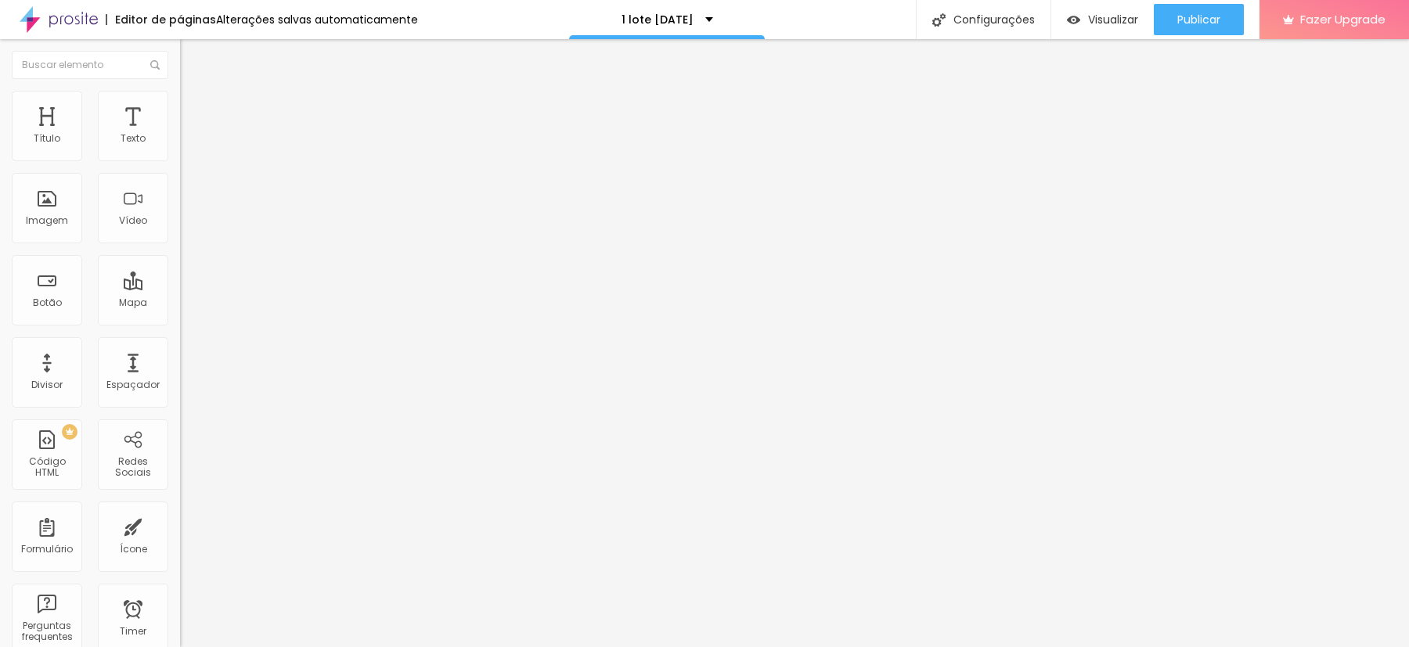
click at [180, 319] on input "[URL][DOMAIN_NAME]" at bounding box center [274, 315] width 188 height 16
paste input "l%C3%A1%2C%20quero%20garantir%20o%20meu%20ensaio%20de%20natal%20(Pacote%202%20%…"
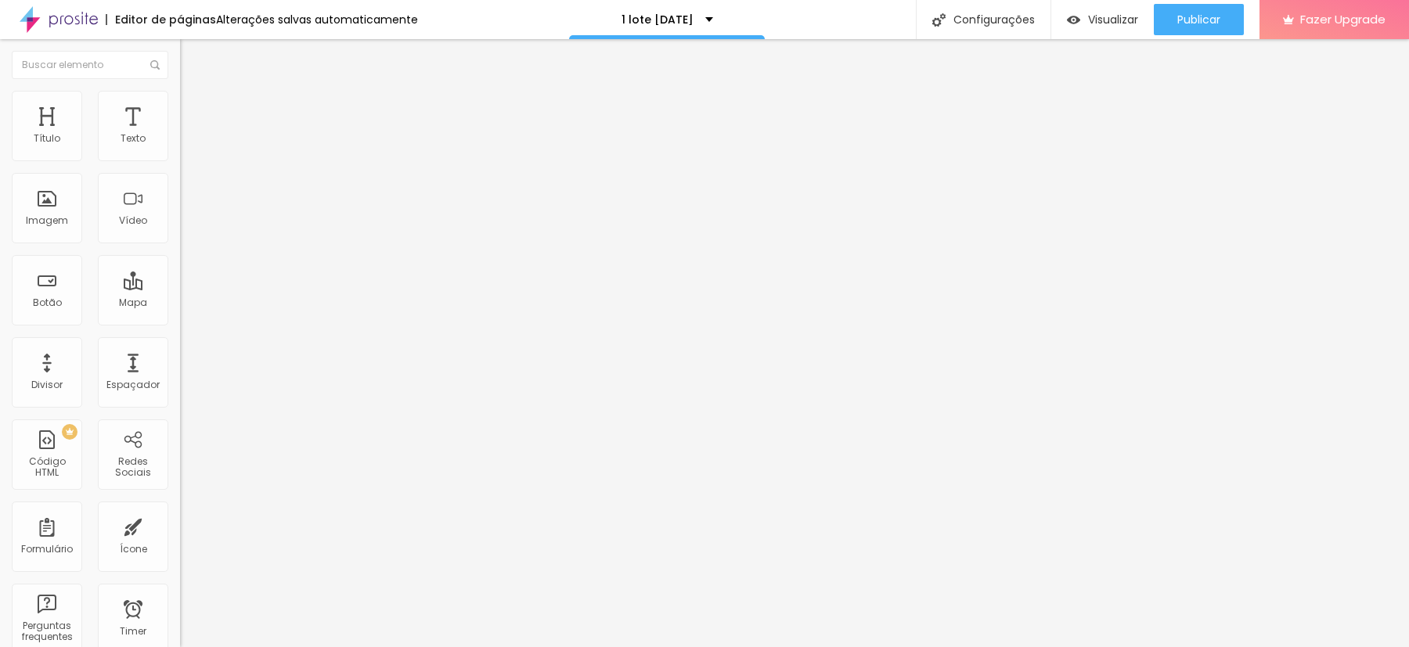
type input "[URL][DOMAIN_NAME]"
click at [180, 390] on div "Editar Botão Conteúdo Estilo Avançado Texto EU QUERO Alinhamento Tamanho Normal…" at bounding box center [270, 343] width 180 height 608
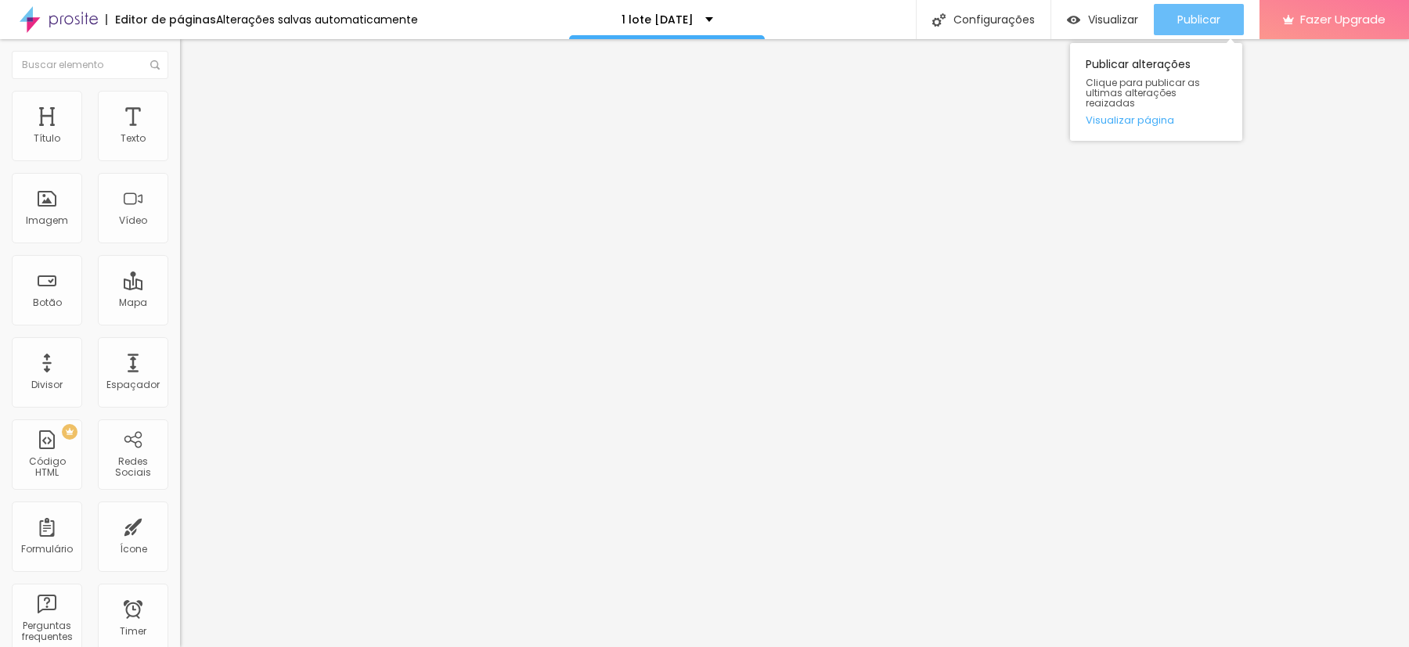
click at [1182, 7] on div "Publicar" at bounding box center [1198, 19] width 43 height 31
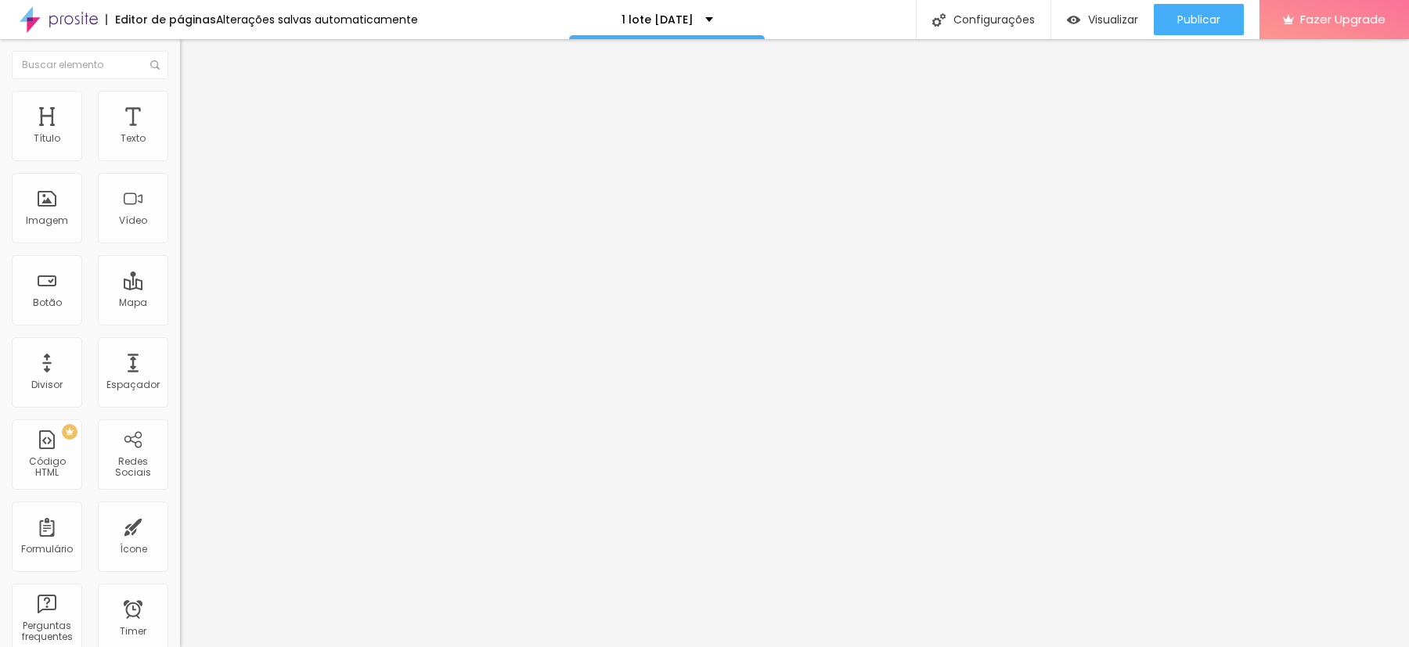
click at [180, 319] on input "[URL][DOMAIN_NAME]" at bounding box center [274, 315] width 188 height 16
paste input "l%C3%A1%2C%20quero%20garantir%20o%20meu%20ensaio%20de%20natal%20(Pacote%203%20%…"
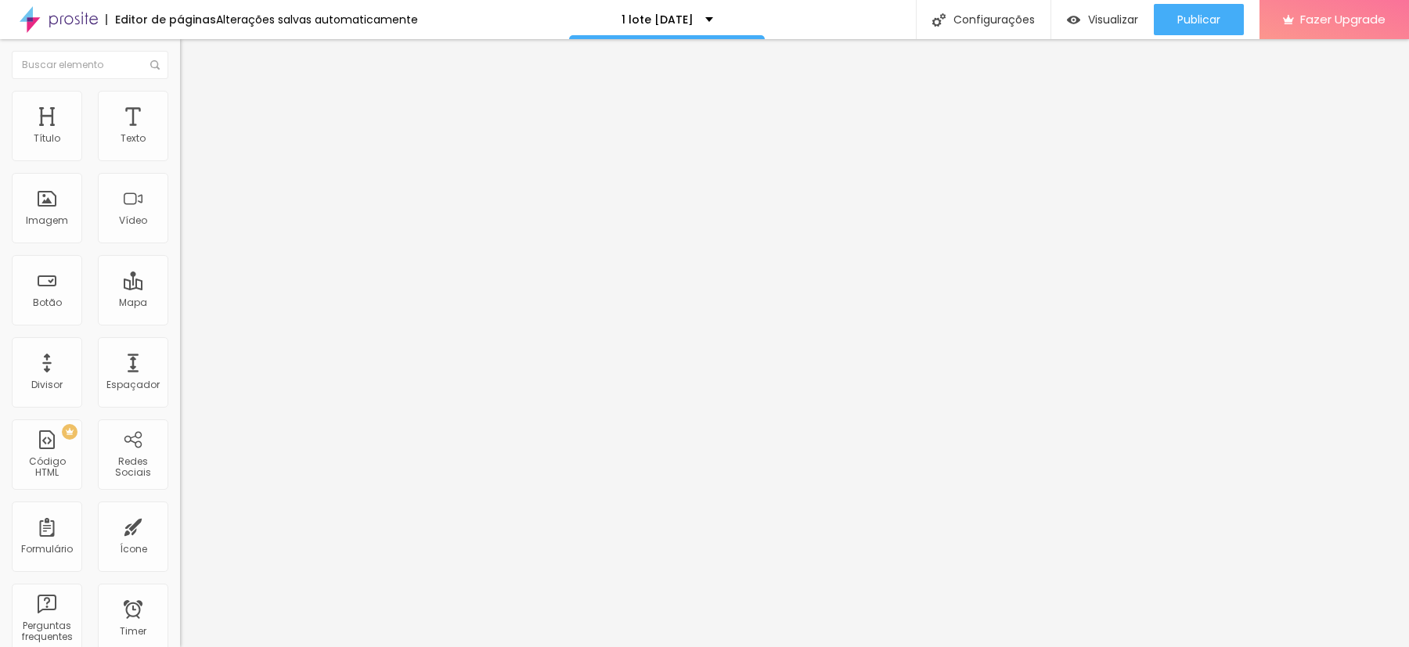
type input "[URL][DOMAIN_NAME]"
click at [180, 435] on div "Editar Botão Conteúdo Estilo Avançado Texto EU QUERO Alinhamento Tamanho Normal…" at bounding box center [270, 343] width 180 height 608
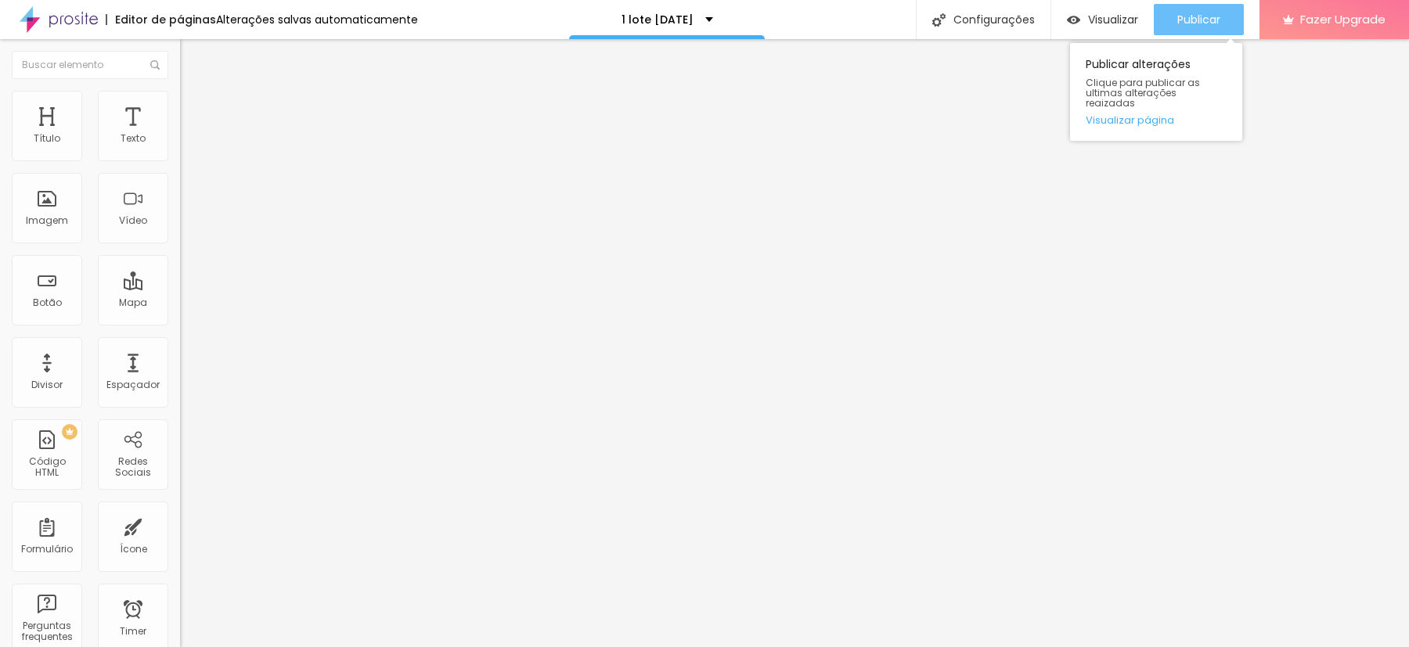
click at [1189, 19] on span "Publicar" at bounding box center [1198, 19] width 43 height 13
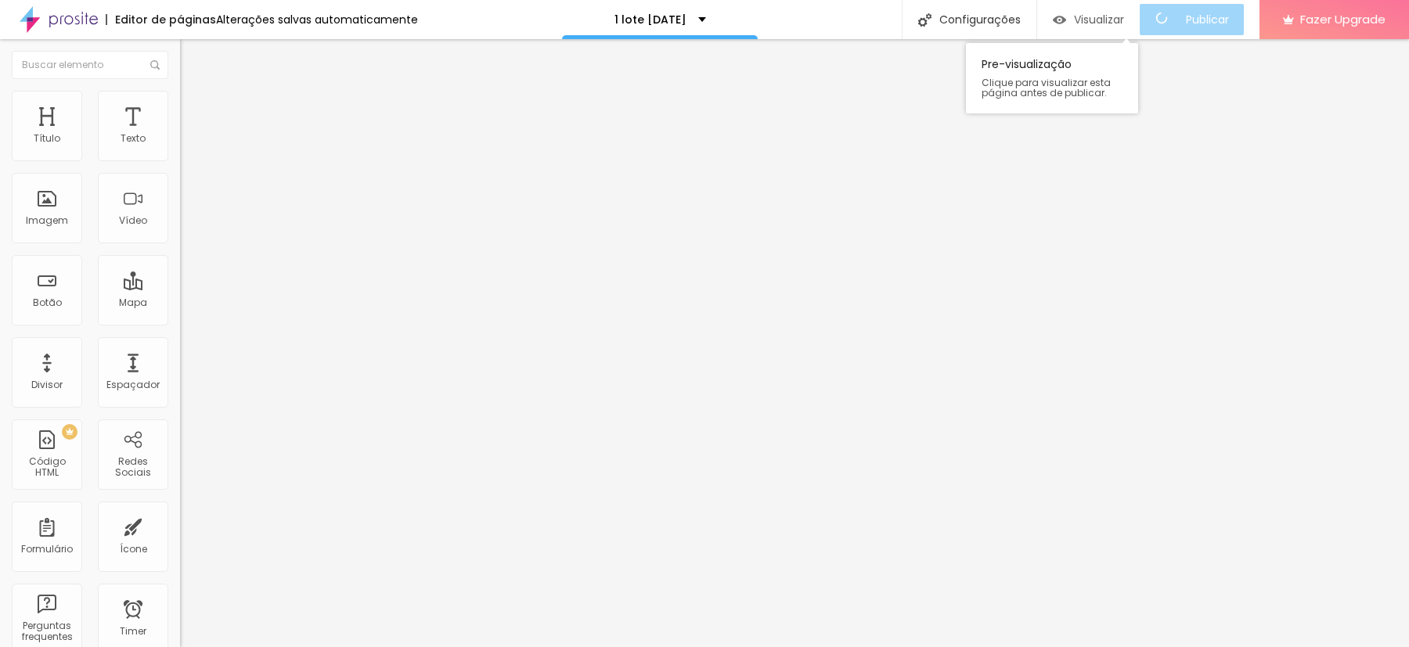
click at [1085, 9] on div "Visualizar" at bounding box center [1088, 19] width 71 height 31
click at [180, 319] on input "[URL][DOMAIN_NAME]" at bounding box center [274, 315] width 188 height 16
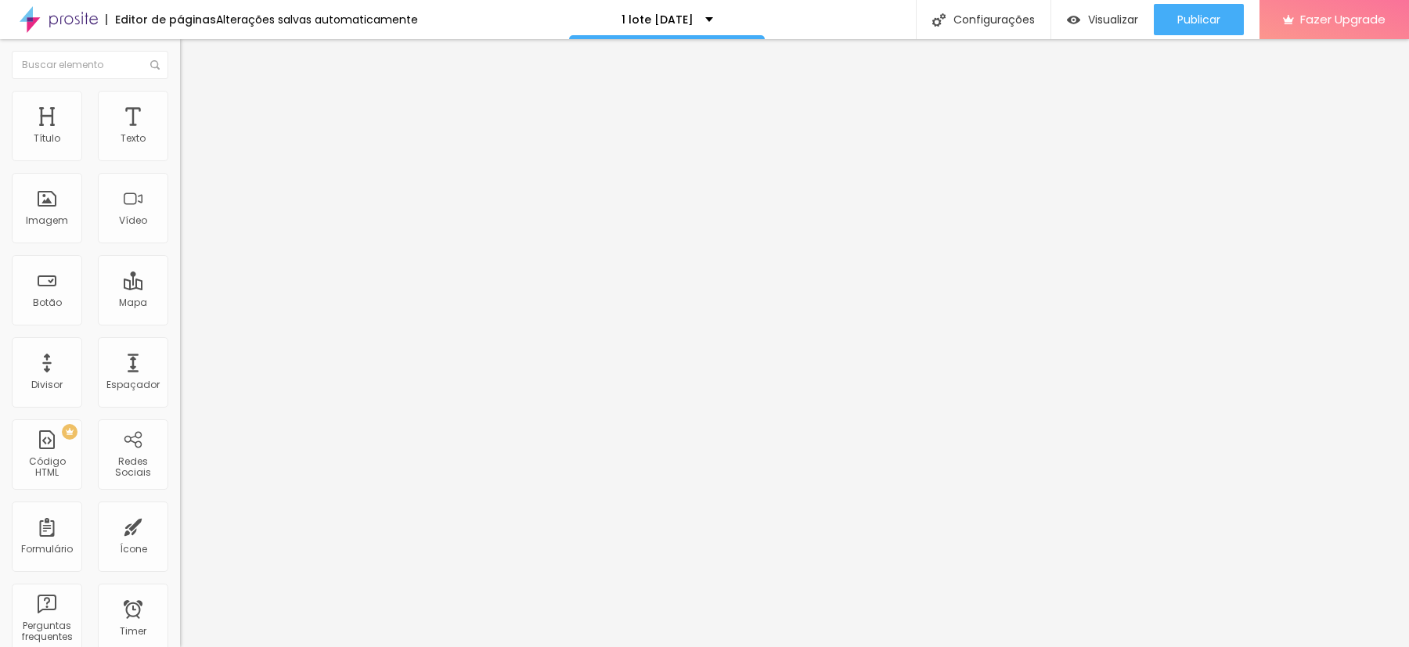
click at [180, 319] on input "[URL][DOMAIN_NAME]" at bounding box center [274, 315] width 188 height 16
paste input "🌲✨🤍"
type input "🌲"
paste input "[URL][DOMAIN_NAME]"
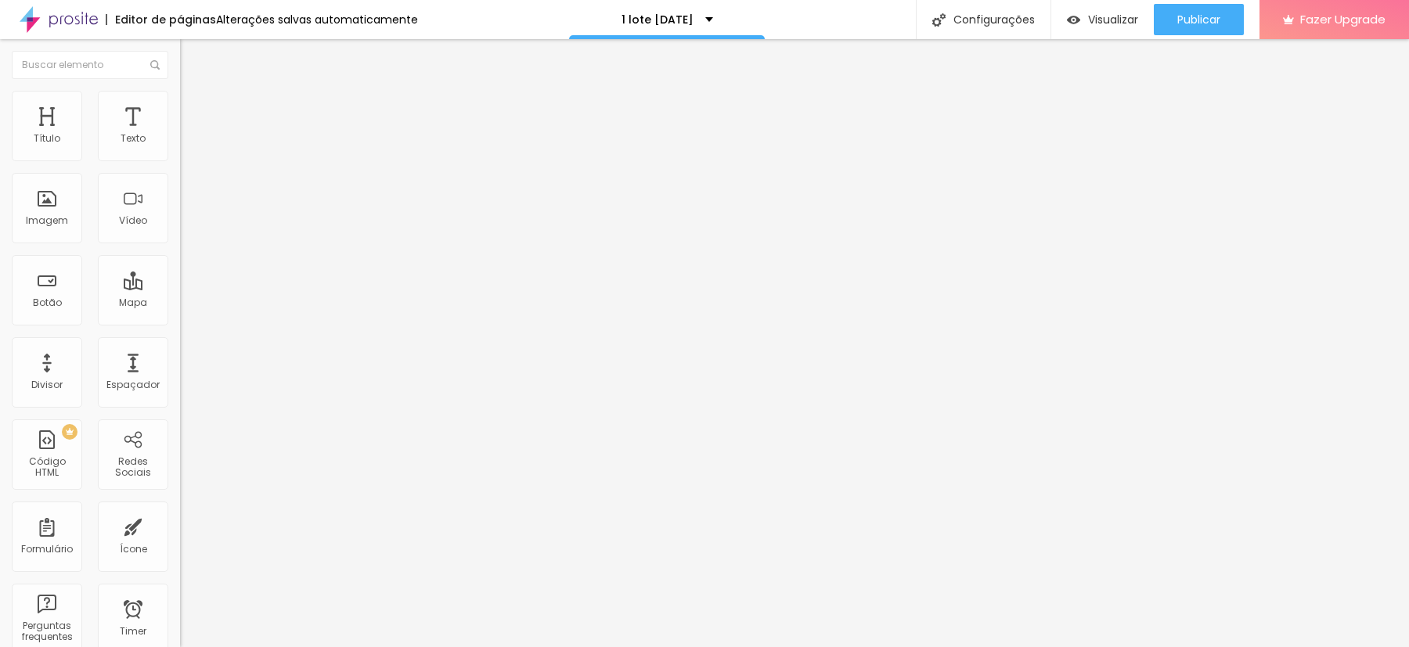
type input "[URL][DOMAIN_NAME]"
click at [180, 483] on div "Editar Botão Conteúdo Estilo Avançado Texto Ainda ficou alguma dúvida? Clique a…" at bounding box center [270, 343] width 180 height 608
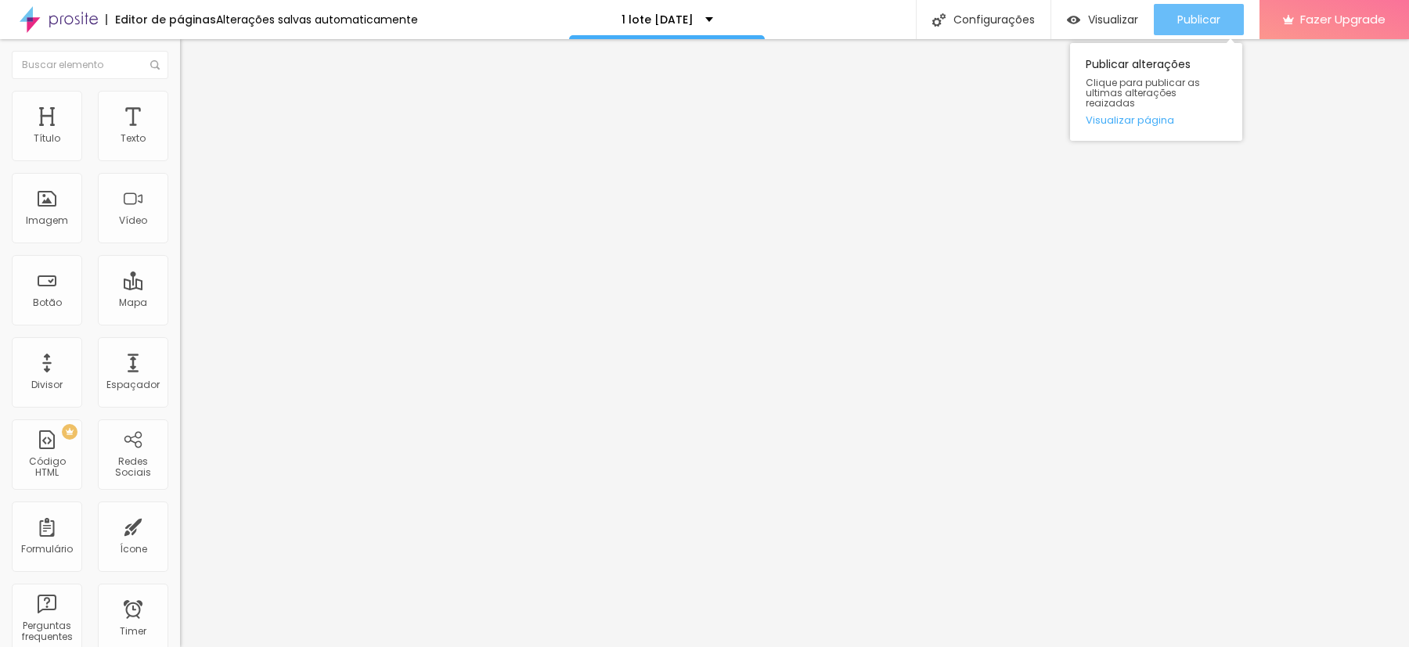
click at [1212, 23] on span "Publicar" at bounding box center [1198, 19] width 43 height 13
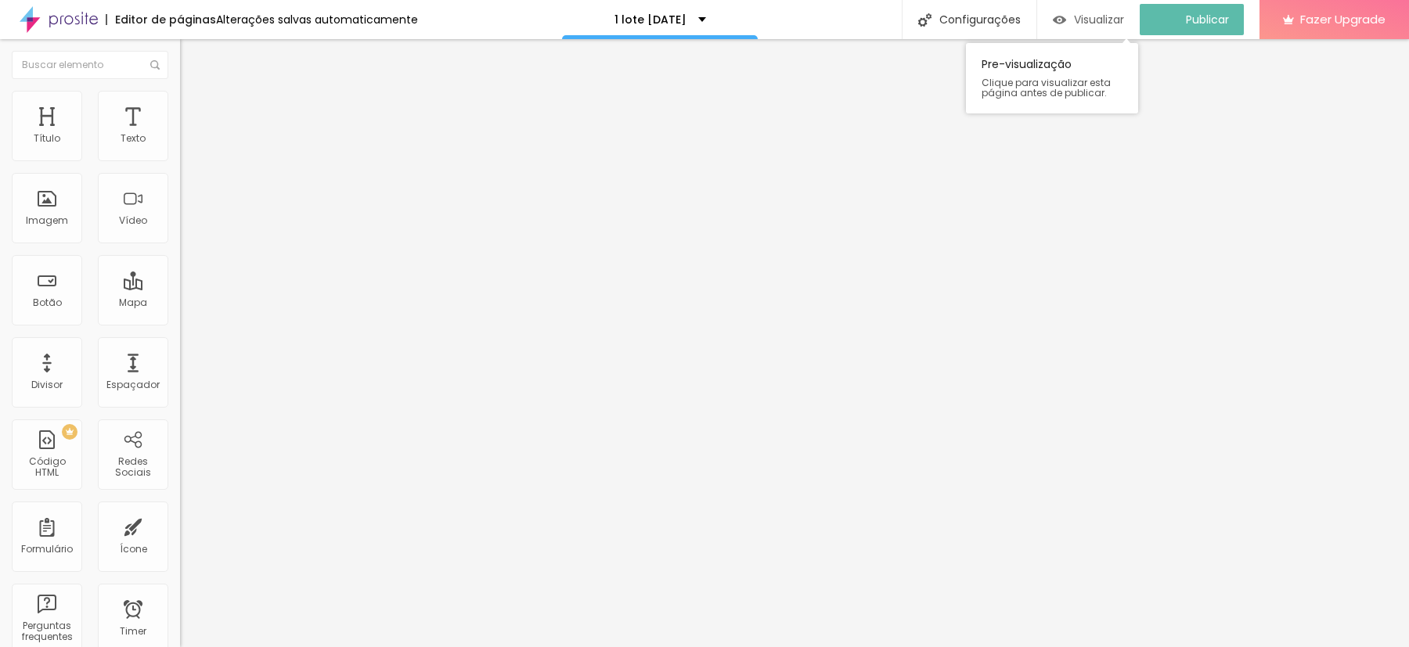
click at [1114, 13] on span "Visualizar" at bounding box center [1099, 19] width 50 height 13
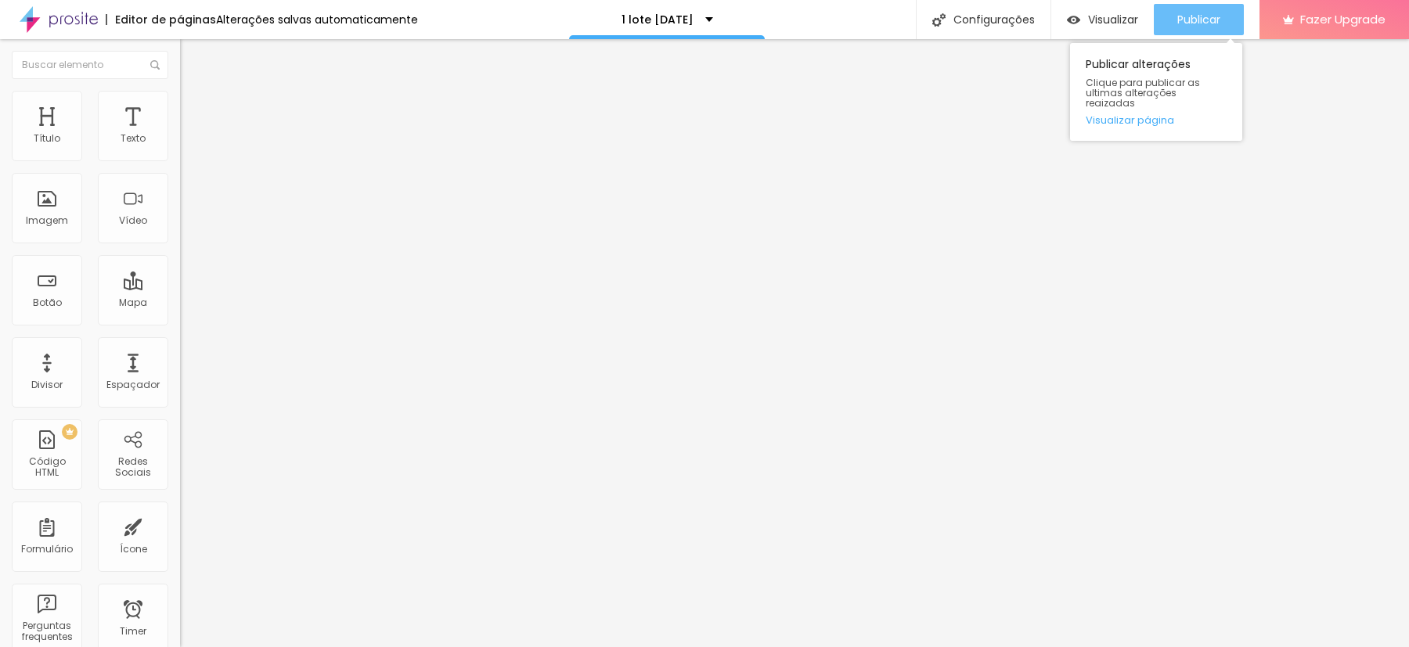
click at [1182, 24] on span "Publicar" at bounding box center [1198, 19] width 43 height 13
click at [1217, 9] on div "Publicar" at bounding box center [1198, 19] width 43 height 31
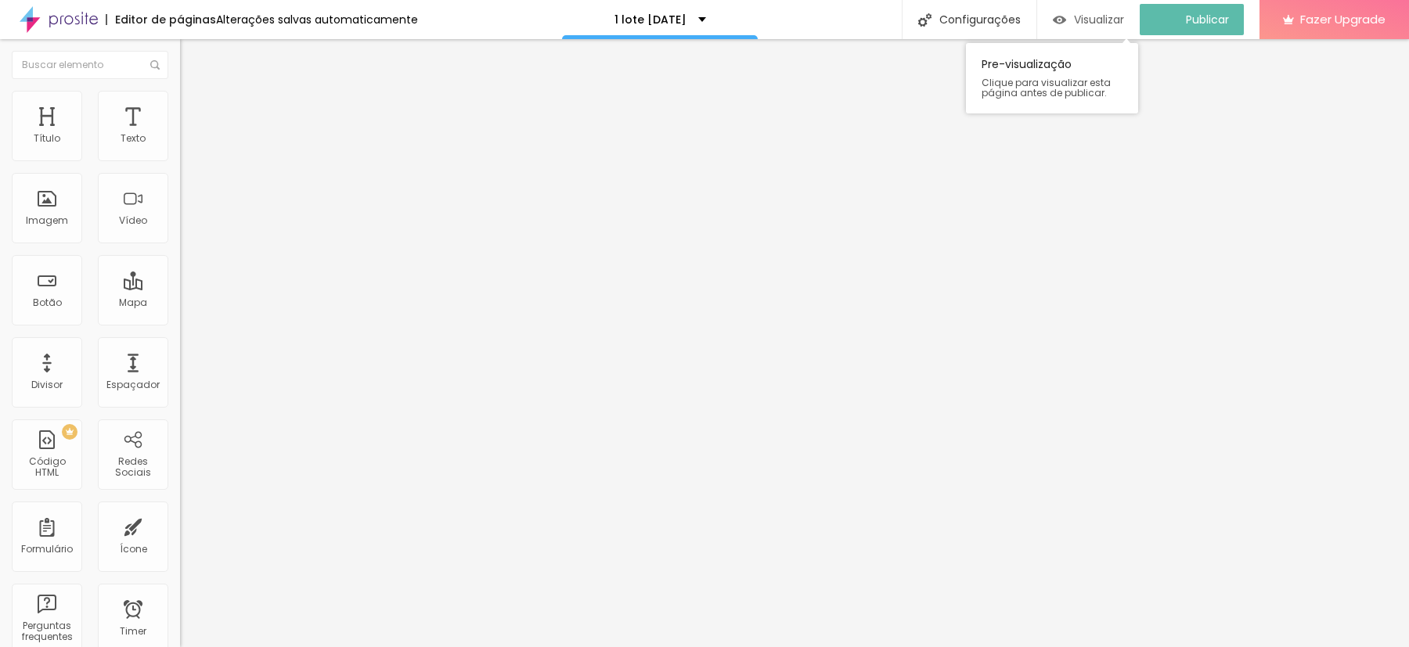
click at [1124, 25] on span "Visualizar" at bounding box center [1099, 19] width 50 height 13
